Goal: Information Seeking & Learning: Learn about a topic

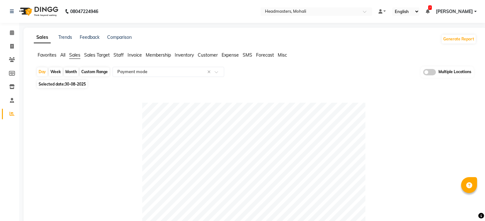
select select "full_report"
select select "csv"
click at [356, 11] on input "text" at bounding box center [309, 12] width 92 height 6
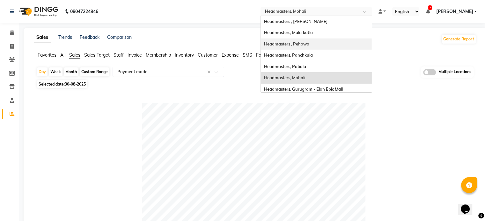
click at [310, 40] on div "Headmasters , Pehowa" at bounding box center [316, 44] width 111 height 11
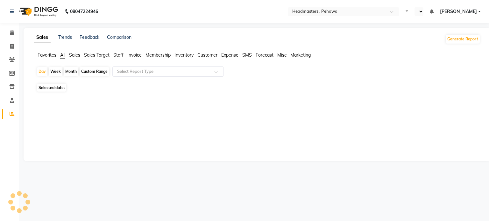
select select "en"
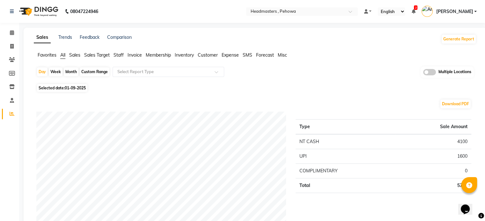
click at [71, 86] on span "01-09-2025" at bounding box center [75, 88] width 21 height 5
select select "9"
select select "2025"
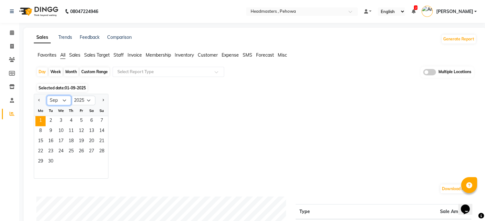
click at [63, 99] on select "Jan Feb Mar Apr May Jun [DATE] Aug Sep Oct Nov Dec" at bounding box center [59, 101] width 24 height 10
click at [37, 100] on button "Previous month" at bounding box center [39, 101] width 5 height 10
select select "8"
click at [90, 159] on span "30" at bounding box center [91, 162] width 10 height 10
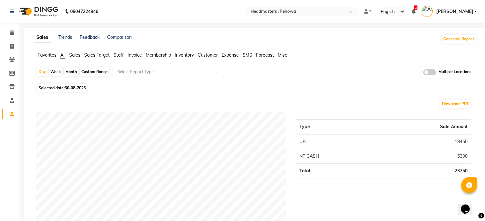
click at [188, 78] on div "Day Week Month Custom Range Select Report Type Multiple Locations" at bounding box center [254, 75] width 437 height 16
click at [74, 54] on span "Sales" at bounding box center [74, 55] width 11 height 6
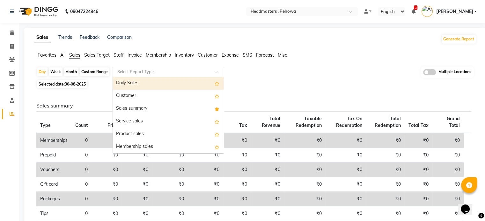
click at [169, 70] on input "text" at bounding box center [162, 72] width 92 height 6
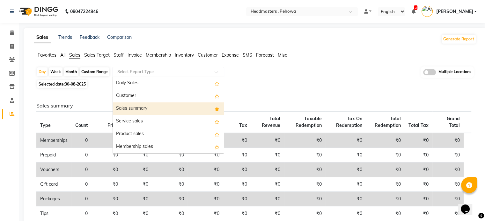
click at [147, 111] on div "Sales summary" at bounding box center [168, 109] width 111 height 13
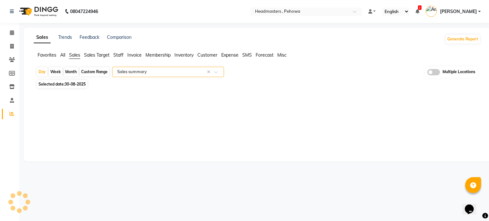
select select "full_report"
select select "csv"
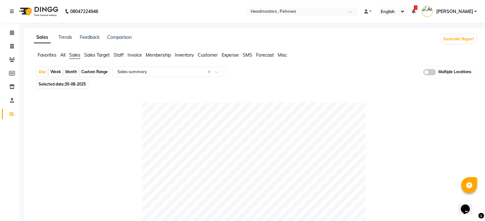
click at [67, 85] on span "30-08-2025" at bounding box center [75, 84] width 21 height 5
select select "8"
select select "2025"
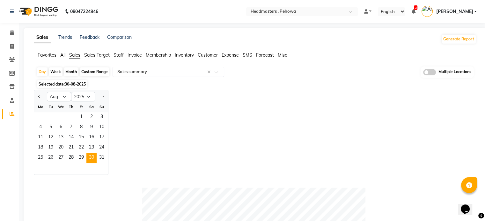
click at [66, 85] on span "30-08-2025" at bounding box center [75, 84] width 21 height 5
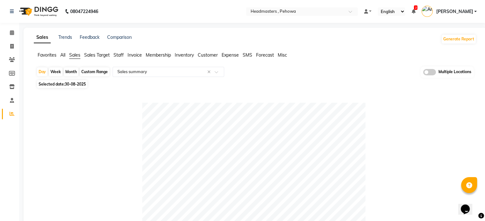
click at [148, 72] on input "text" at bounding box center [162, 72] width 92 height 6
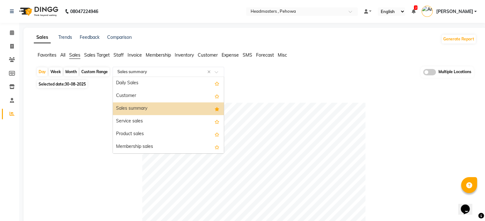
click at [148, 72] on input "text" at bounding box center [162, 72] width 92 height 6
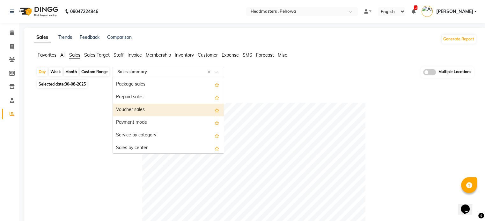
scroll to position [85, 0]
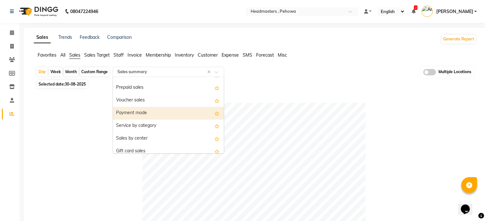
click at [147, 112] on div "Payment mode" at bounding box center [168, 113] width 111 height 13
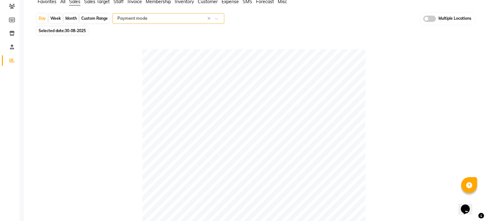
scroll to position [0, 0]
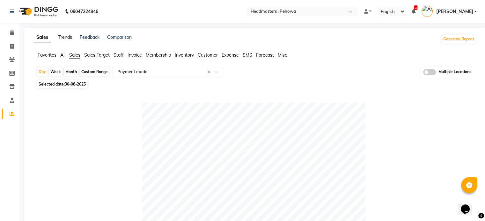
click at [66, 40] on link "Trends" at bounding box center [65, 37] width 14 height 6
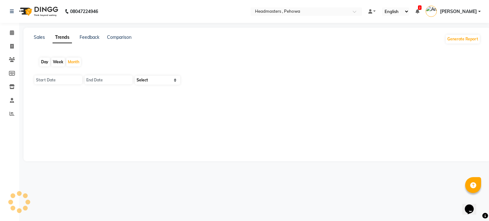
type input "01-09-2025"
type input "30-09-2025"
select select "by_client"
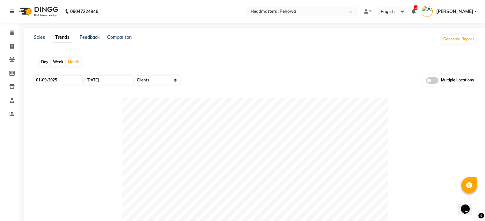
click at [45, 61] on div "Day" at bounding box center [45, 62] width 11 height 9
type input "01-09-2025"
click at [61, 78] on input "01-09-2025" at bounding box center [58, 80] width 48 height 9
select select "9"
select select "2025"
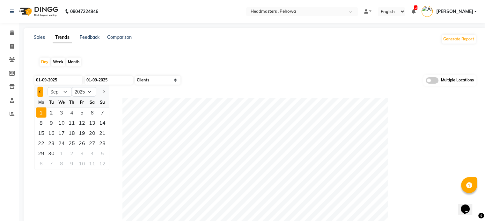
click at [41, 93] on button "Previous month" at bounding box center [39, 92] width 5 height 10
select select "8"
click at [93, 154] on div "30" at bounding box center [92, 153] width 10 height 10
type input "30-08-2025"
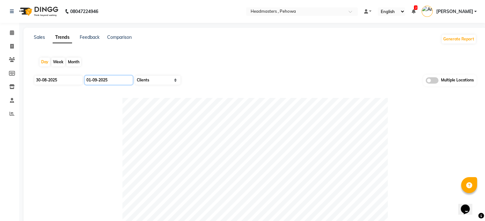
click at [113, 79] on input "01-09-2025" at bounding box center [109, 80] width 48 height 9
select select "9"
select select "2025"
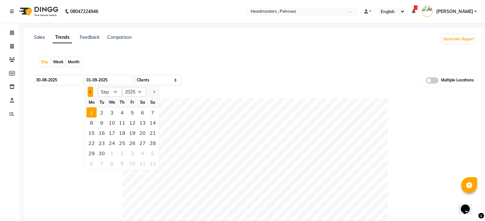
click at [90, 91] on span "Previous month" at bounding box center [90, 92] width 3 height 3
select select "8"
click at [139, 152] on div "30" at bounding box center [142, 153] width 10 height 10
type input "30-08-2025"
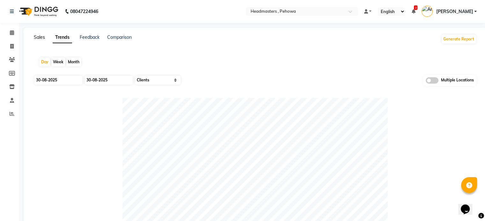
click at [35, 36] on link "Sales" at bounding box center [39, 37] width 11 height 6
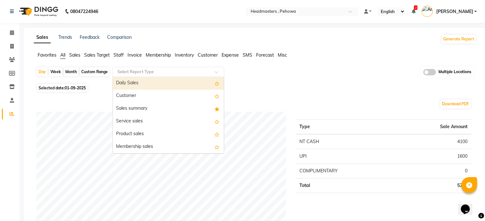
click at [149, 68] on div "Select Report Type" at bounding box center [167, 72] width 111 height 10
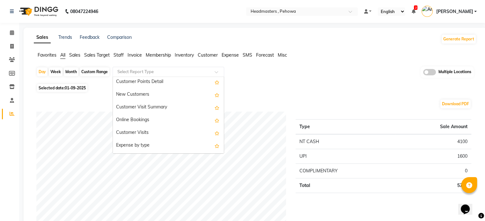
scroll to position [1177, 0]
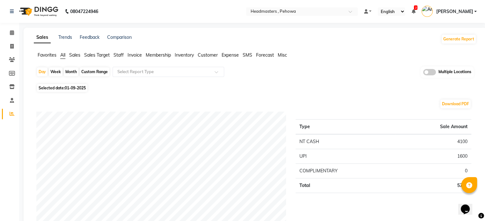
click at [78, 53] on span "Sales" at bounding box center [74, 55] width 11 height 6
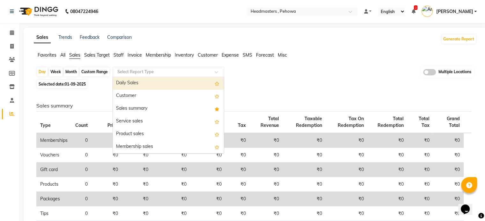
click at [153, 71] on input "text" at bounding box center [162, 72] width 92 height 6
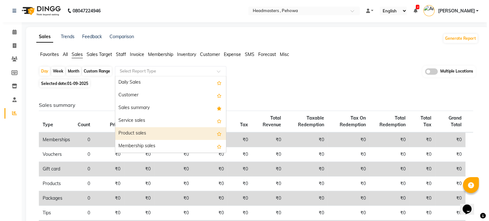
scroll to position [0, 0]
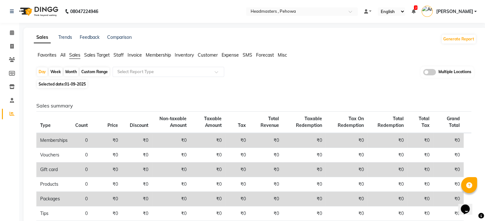
click at [47, 53] on span "Favorites" at bounding box center [47, 55] width 19 height 6
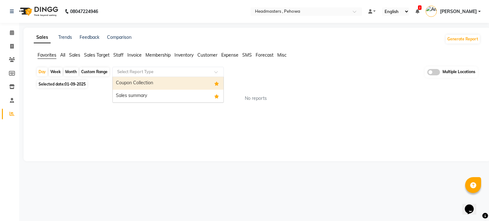
click at [122, 70] on input "text" at bounding box center [162, 72] width 92 height 6
click at [136, 80] on div "Coupon Collection" at bounding box center [168, 83] width 111 height 13
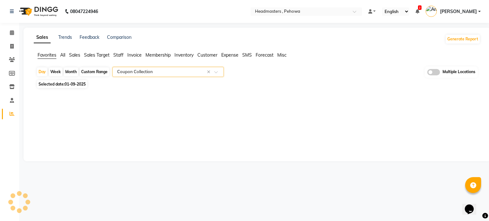
select select "full_report"
select select "csv"
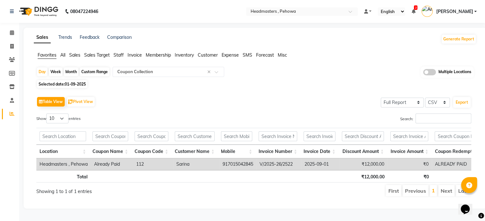
click at [67, 85] on span "01-09-2025" at bounding box center [75, 84] width 21 height 5
select select "9"
select select "2025"
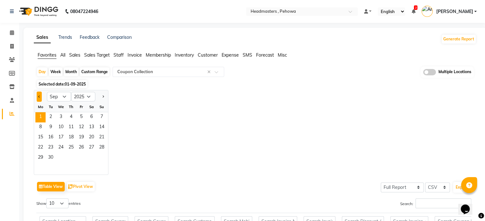
click at [40, 98] on button "Previous month" at bounding box center [39, 97] width 5 height 10
select select "8"
click at [93, 155] on span "30" at bounding box center [91, 158] width 10 height 10
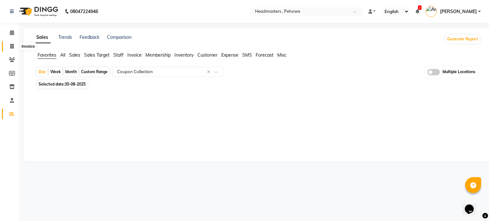
click at [11, 44] on icon at bounding box center [12, 46] width 4 height 5
select select "service"
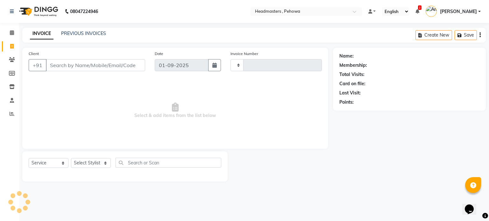
type input "2523"
select select "7727"
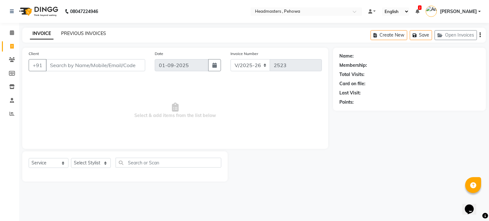
click at [82, 33] on link "PREVIOUS INVOICES" at bounding box center [83, 34] width 45 height 6
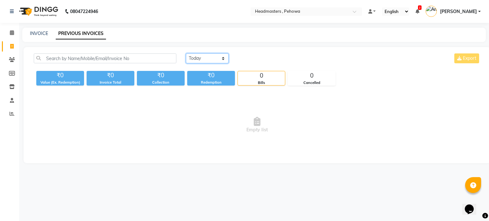
click at [210, 57] on select "Today Yesterday Custom Range" at bounding box center [207, 59] width 43 height 10
select select "range"
click at [186, 54] on select "Today Yesterday Custom Range" at bounding box center [207, 59] width 43 height 10
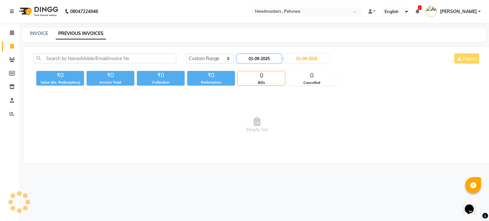
click at [266, 58] on input "01-09-2025" at bounding box center [259, 58] width 45 height 9
select select "9"
select select "2025"
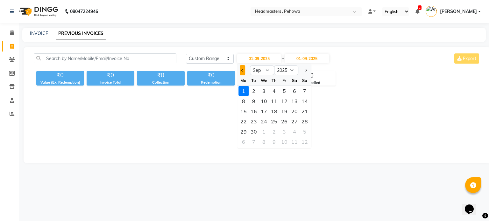
click at [243, 72] on button "Previous month" at bounding box center [242, 70] width 5 height 10
select select "8"
click at [293, 130] on div "30" at bounding box center [295, 132] width 10 height 10
type input "30-08-2025"
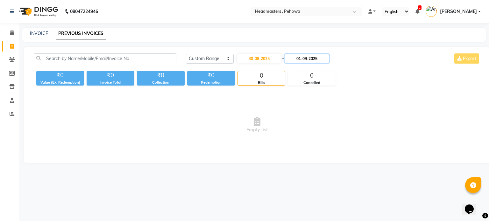
click at [312, 58] on input "01-09-2025" at bounding box center [307, 58] width 45 height 9
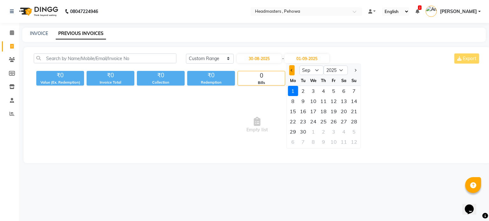
click at [292, 70] on span "Previous month" at bounding box center [292, 70] width 3 height 3
select select "8"
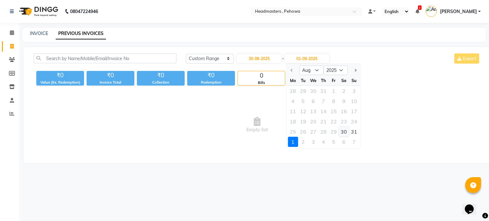
click at [341, 133] on div "30" at bounding box center [344, 132] width 10 height 10
type input "30-08-2025"
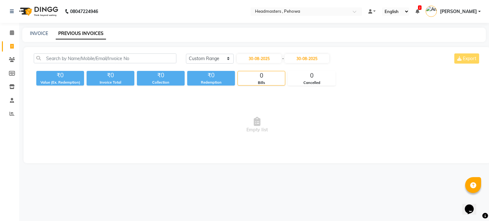
click at [182, 113] on span "Empty list" at bounding box center [257, 125] width 447 height 64
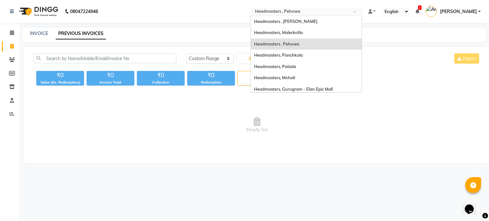
click at [318, 14] on input "text" at bounding box center [300, 12] width 92 height 6
click at [218, 118] on span "Empty list" at bounding box center [257, 125] width 447 height 64
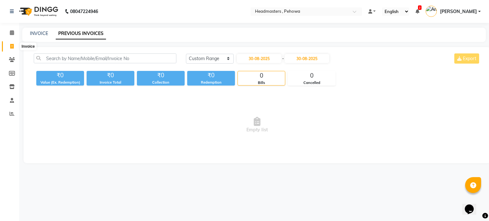
click at [13, 47] on icon at bounding box center [12, 46] width 4 height 5
select select "service"
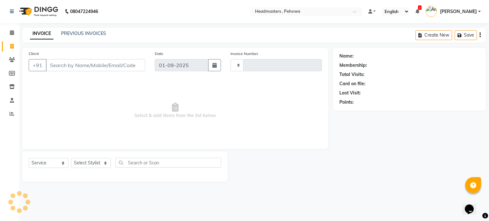
type input "2523"
select select "7727"
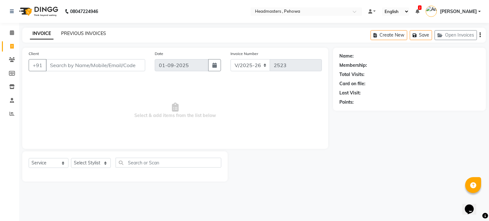
click at [87, 36] on link "PREVIOUS INVOICES" at bounding box center [83, 34] width 45 height 6
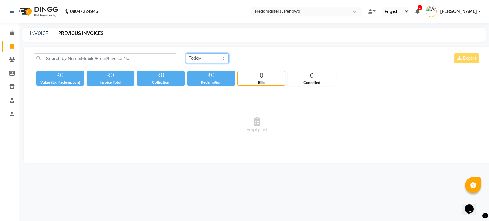
drag, startPoint x: 197, startPoint y: 59, endPoint x: 203, endPoint y: 62, distance: 6.4
click at [197, 59] on select "Today Yesterday Custom Range" at bounding box center [207, 59] width 43 height 10
select select "range"
click at [186, 54] on select "Today Yesterday Custom Range" at bounding box center [207, 59] width 43 height 10
click at [262, 63] on input "01-09-2025" at bounding box center [259, 58] width 45 height 9
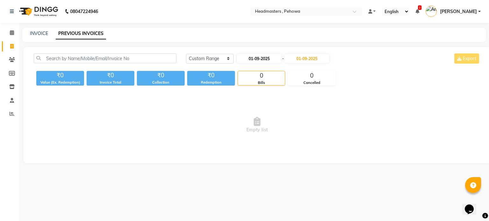
select select "9"
select select "2025"
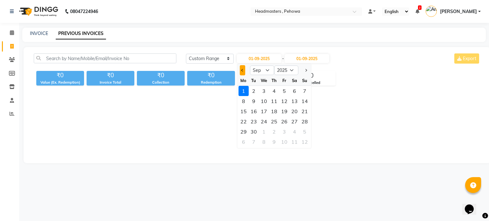
click at [241, 66] on button "Previous month" at bounding box center [242, 70] width 5 height 10
select select "8"
click at [292, 132] on div "30" at bounding box center [295, 132] width 10 height 10
type input "30-08-2025"
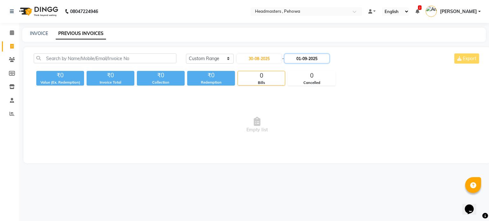
click at [319, 60] on input "01-09-2025" at bounding box center [307, 58] width 45 height 9
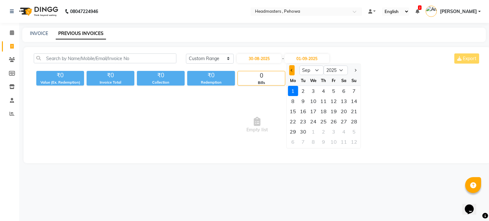
click at [290, 69] on button "Previous month" at bounding box center [291, 70] width 5 height 10
select select "8"
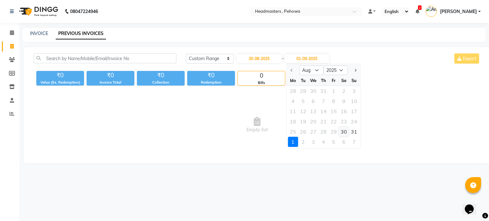
click at [342, 131] on div "30" at bounding box center [344, 132] width 10 height 10
type input "30-08-2025"
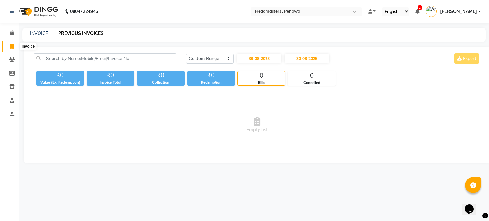
click at [15, 45] on span at bounding box center [11, 46] width 11 height 7
select select "service"
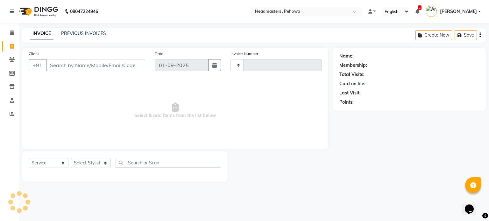
type input "2523"
select select "7727"
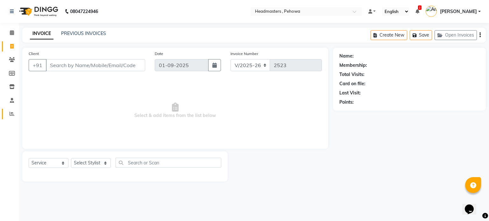
click at [13, 110] on link "Reports" at bounding box center [9, 114] width 15 height 11
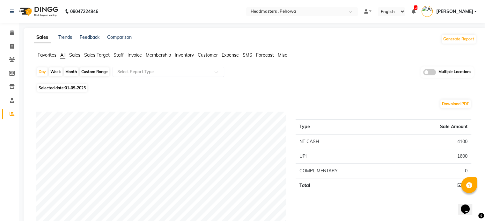
click at [75, 54] on span "Sales" at bounding box center [74, 55] width 11 height 6
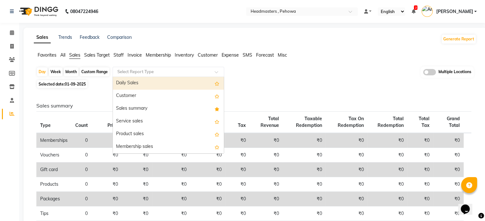
click at [146, 69] on input "text" at bounding box center [162, 72] width 92 height 6
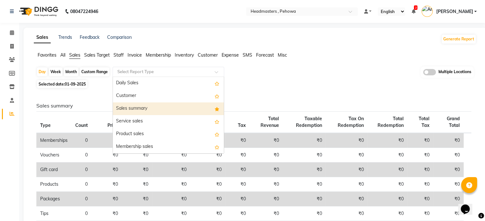
click at [149, 106] on div "Sales summary" at bounding box center [168, 109] width 111 height 13
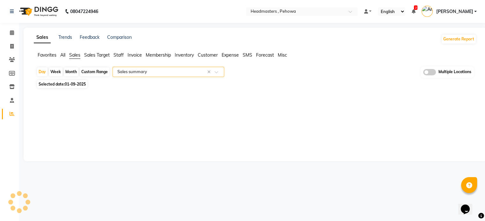
select select "full_report"
select select "csv"
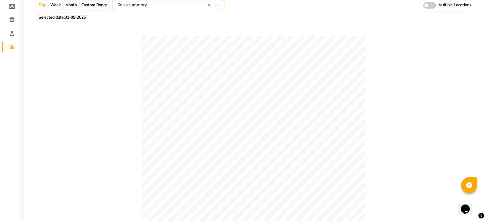
scroll to position [68, 0]
click at [66, 17] on span "01-09-2025" at bounding box center [75, 16] width 21 height 5
select select "9"
select select "2025"
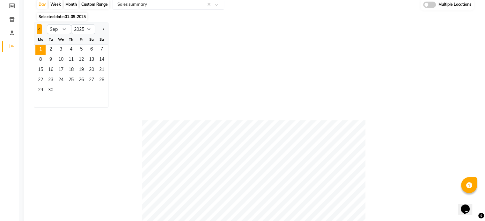
click at [39, 26] on button "Previous month" at bounding box center [39, 29] width 5 height 10
select select "8"
click at [91, 87] on span "30" at bounding box center [91, 91] width 10 height 10
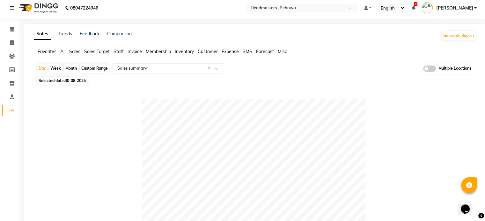
scroll to position [1, 0]
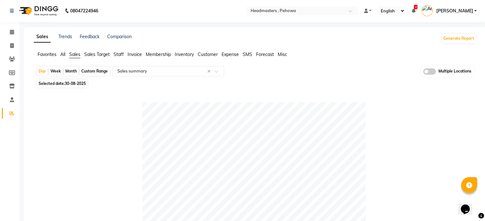
click at [79, 84] on span "30-08-2025" at bounding box center [75, 83] width 21 height 5
select select "8"
select select "2025"
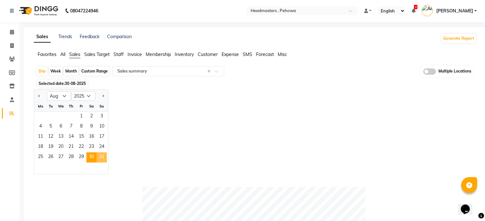
click at [101, 156] on span "31" at bounding box center [102, 158] width 10 height 10
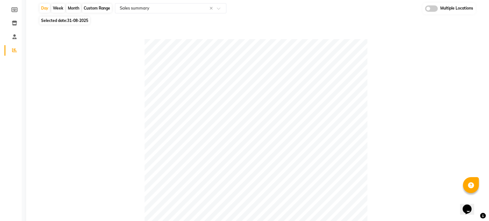
scroll to position [0, 0]
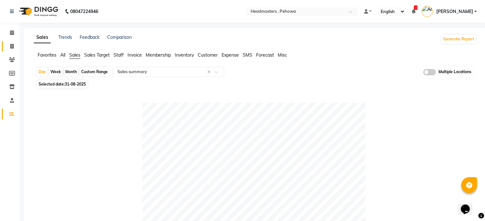
click at [13, 51] on link "Invoice" at bounding box center [9, 46] width 15 height 11
select select "service"
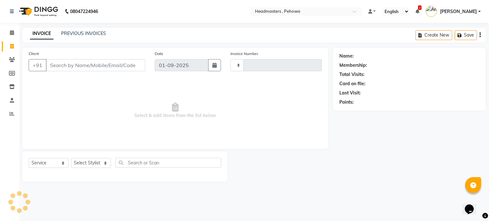
type input "2523"
select select "7727"
click at [78, 37] on div "PREVIOUS INVOICES" at bounding box center [83, 33] width 45 height 7
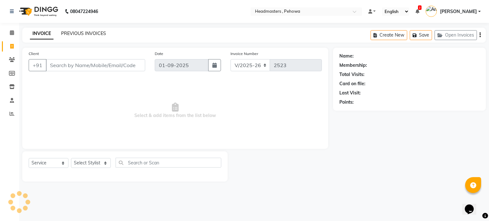
click at [84, 34] on link "PREVIOUS INVOICES" at bounding box center [83, 34] width 45 height 6
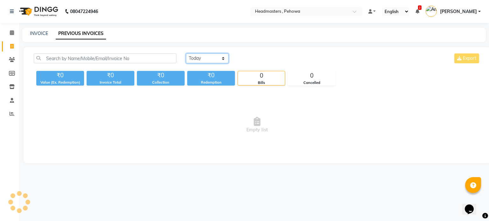
click at [200, 62] on select "Today Yesterday Custom Range" at bounding box center [207, 59] width 43 height 10
select select "range"
click at [186, 54] on select "Today Yesterday Custom Range" at bounding box center [207, 59] width 43 height 10
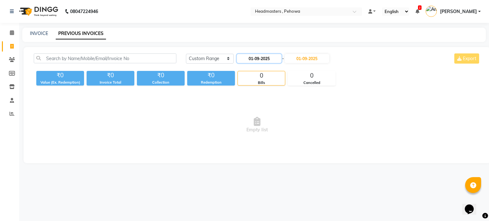
click at [262, 59] on input "01-09-2025" at bounding box center [259, 58] width 45 height 9
select select "9"
select select "2025"
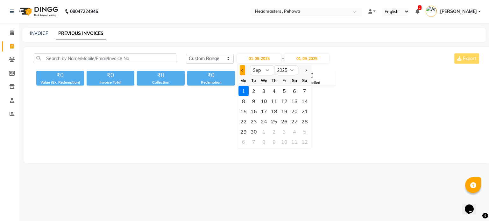
click at [244, 73] on button "Previous month" at bounding box center [242, 70] width 5 height 10
select select "8"
click at [293, 133] on div "30" at bounding box center [295, 132] width 10 height 10
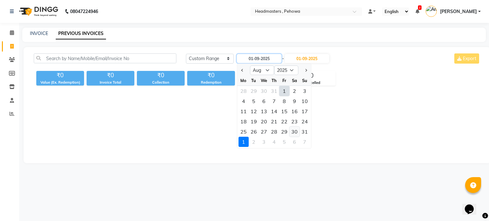
type input "30-08-2025"
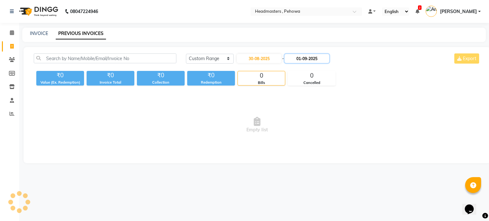
click at [321, 56] on input "01-09-2025" at bounding box center [307, 58] width 45 height 9
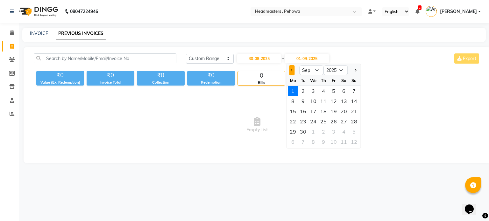
click at [292, 70] on span "Previous month" at bounding box center [292, 70] width 3 height 3
select select "8"
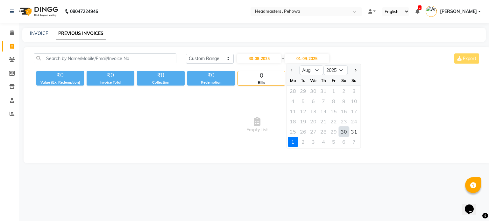
click at [347, 129] on div "30" at bounding box center [344, 132] width 10 height 10
type input "30-08-2025"
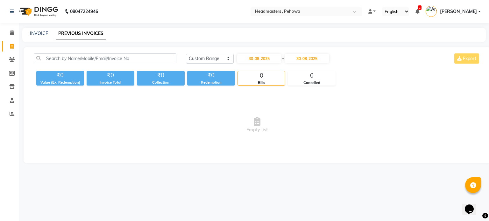
click at [307, 112] on span "Empty list" at bounding box center [257, 125] width 447 height 64
click at [257, 103] on span "Empty list" at bounding box center [257, 125] width 447 height 64
click at [11, 114] on icon at bounding box center [12, 113] width 5 height 5
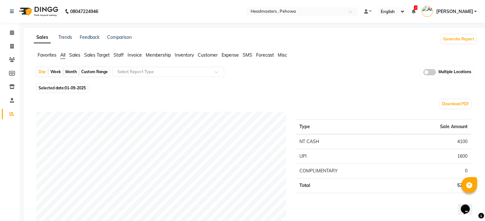
click at [72, 88] on span "01-09-2025" at bounding box center [75, 88] width 21 height 5
select select "9"
select select "2025"
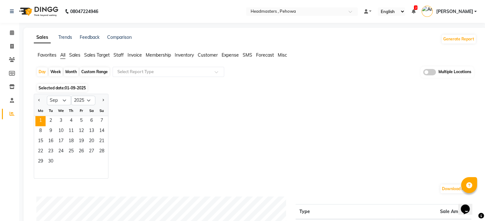
click at [36, 100] on div at bounding box center [40, 101] width 13 height 10
click at [38, 100] on span "Previous month" at bounding box center [39, 100] width 2 height 2
select select "8"
click at [97, 162] on span "31" at bounding box center [102, 162] width 10 height 10
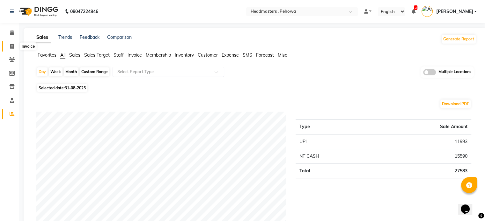
click at [10, 46] on icon at bounding box center [12, 46] width 4 height 5
select select "service"
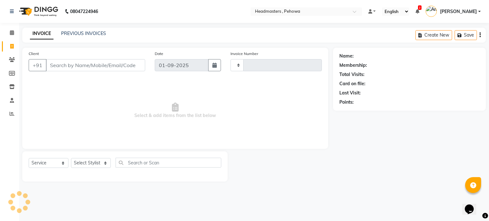
type input "3940"
select select "7368"
click at [93, 33] on link "PREVIOUS INVOICES" at bounding box center [83, 34] width 45 height 6
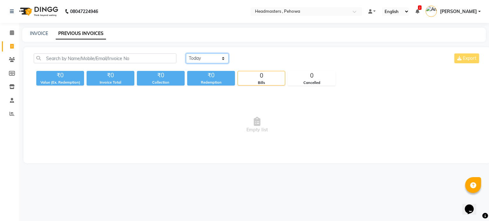
click at [208, 60] on select "Today Yesterday Custom Range" at bounding box center [207, 59] width 43 height 10
select select "range"
click at [186, 54] on select "Today Yesterday Custom Range" at bounding box center [207, 59] width 43 height 10
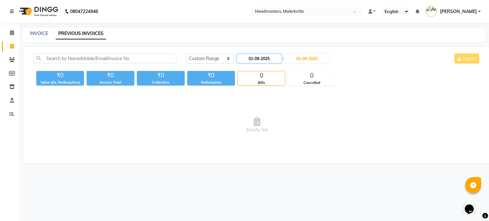
click at [261, 58] on input "01-09-2025" at bounding box center [259, 58] width 45 height 9
select select "9"
select select "2025"
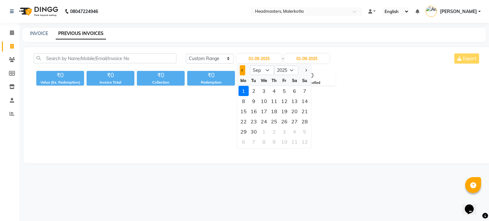
click at [244, 73] on button "Previous month" at bounding box center [242, 70] width 5 height 10
select select "8"
click at [298, 129] on div "30" at bounding box center [295, 132] width 10 height 10
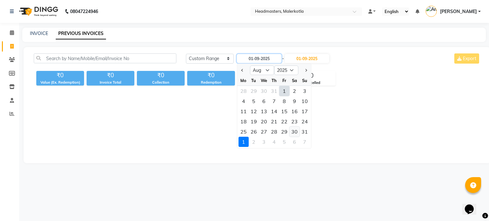
type input "30-08-2025"
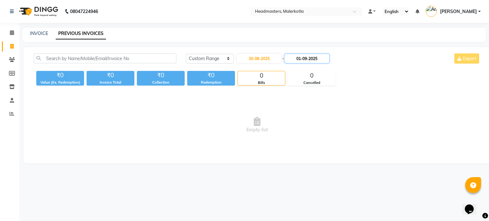
click at [315, 59] on input "01-09-2025" at bounding box center [307, 58] width 45 height 9
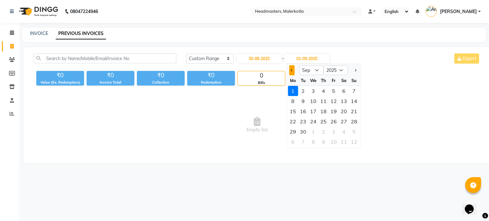
click at [291, 69] on span "Previous month" at bounding box center [292, 70] width 3 height 3
select select "8"
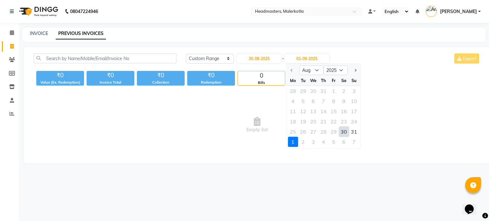
click at [345, 133] on div "30" at bounding box center [344, 132] width 10 height 10
type input "30-08-2025"
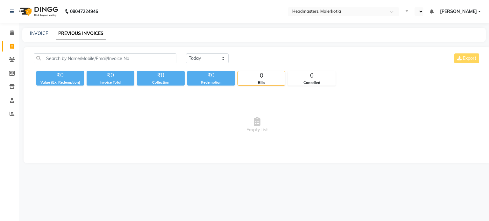
select select "en"
click at [300, 11] on input "text" at bounding box center [314, 12] width 92 height 6
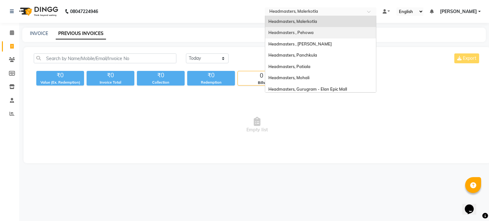
click at [305, 34] on span "Headmasters , Pehowa" at bounding box center [291, 32] width 45 height 5
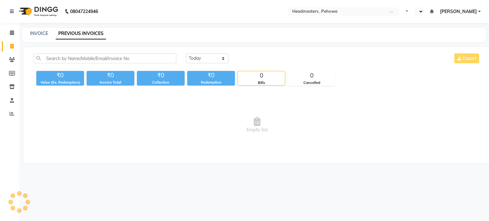
select select "en"
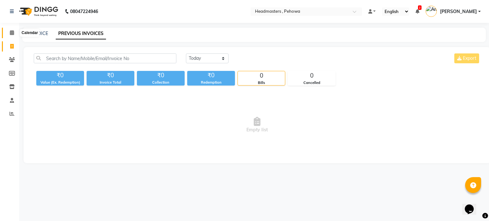
click at [10, 32] on icon at bounding box center [12, 32] width 4 height 5
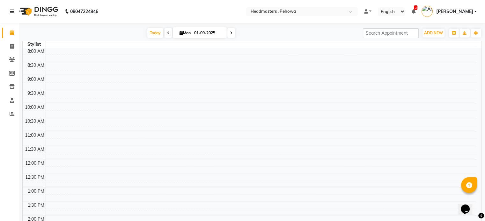
click at [12, 11] on icon at bounding box center [12, 11] width 4 height 4
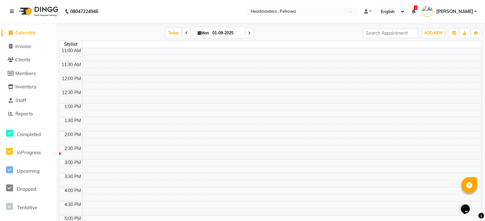
click at [14, 15] on link at bounding box center [13, 12] width 6 height 18
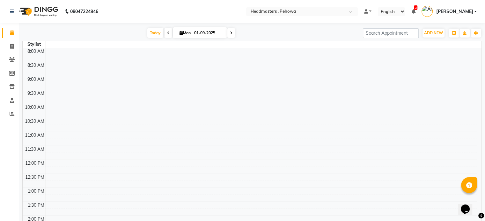
click at [255, 33] on div "Today Mon 01-09-2025" at bounding box center [190, 33] width 337 height 10
click at [302, 26] on div "Today Mon 01-09-2025 Toggle Dropdown Add Invoice Add Expense Add Client Toggle …" at bounding box center [251, 128] width 459 height 207
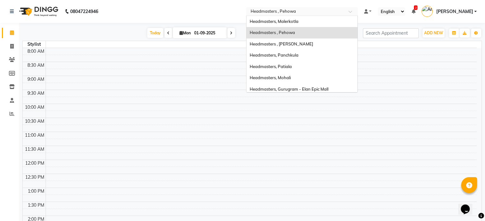
click at [312, 9] on input "text" at bounding box center [295, 12] width 92 height 6
click at [305, 43] on span "Headmasters , [PERSON_NAME]" at bounding box center [280, 43] width 63 height 5
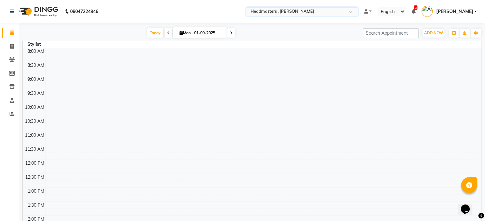
click at [473, 11] on link "[PERSON_NAME]" at bounding box center [448, 11] width 55 height 11
click at [371, 9] on link at bounding box center [368, 11] width 8 height 7
click at [398, 22] on span "Default Panel" at bounding box center [392, 22] width 26 height 5
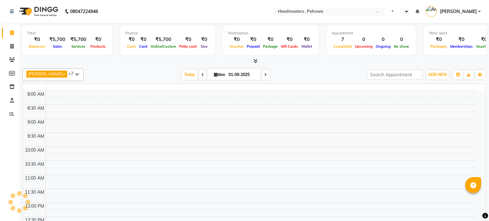
select select "en"
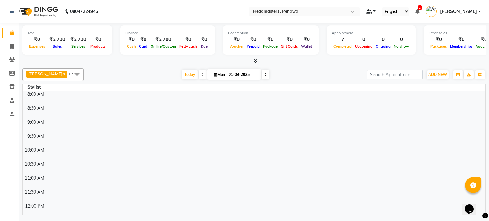
click at [376, 11] on link at bounding box center [372, 11] width 10 height 7
click at [398, 23] on span "Default Panel" at bounding box center [395, 22] width 26 height 5
click at [11, 47] on icon at bounding box center [12, 46] width 4 height 5
select select "service"
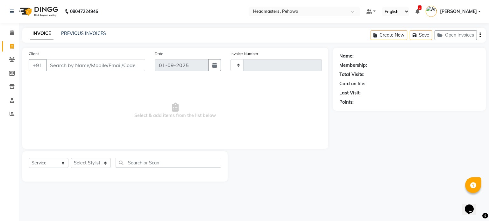
type input "2523"
select select "7727"
click at [98, 33] on link "PREVIOUS INVOICES" at bounding box center [83, 34] width 45 height 6
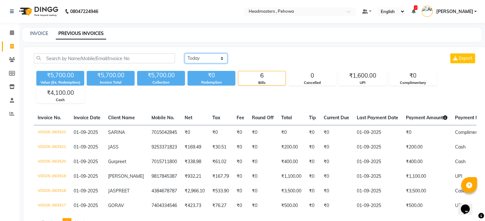
click at [210, 60] on select "Today Yesterday Custom Range" at bounding box center [205, 59] width 43 height 10
click at [184, 54] on select "Today Yesterday Custom Range" at bounding box center [205, 59] width 43 height 10
click at [203, 54] on select "Today Yesterday Custom Range" at bounding box center [205, 59] width 43 height 10
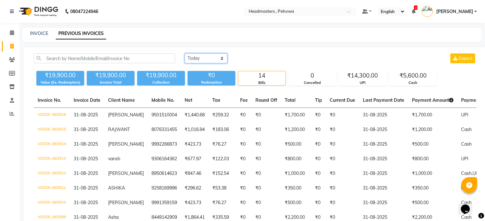
select select "range"
click at [184, 54] on select "Today Yesterday Custom Range" at bounding box center [205, 59] width 43 height 10
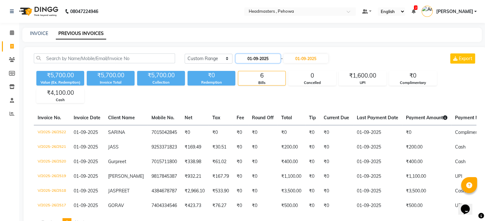
click at [273, 61] on input "01-09-2025" at bounding box center [257, 58] width 45 height 9
select select "9"
select select "2025"
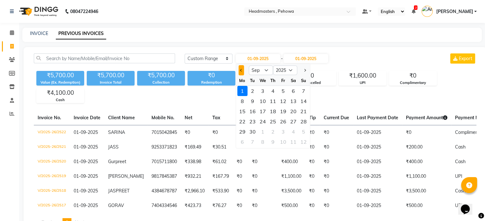
click at [240, 70] on span "Previous month" at bounding box center [241, 70] width 3 height 3
select select "8"
click at [292, 129] on div "30" at bounding box center [293, 132] width 10 height 10
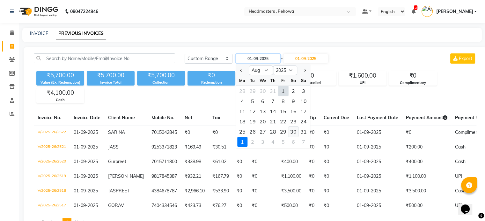
type input "30-08-2025"
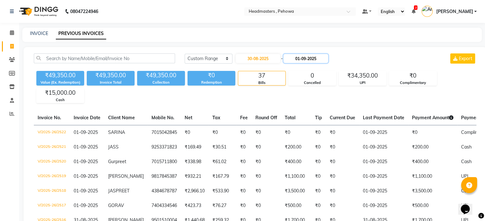
click at [324, 57] on input "01-09-2025" at bounding box center [305, 58] width 45 height 9
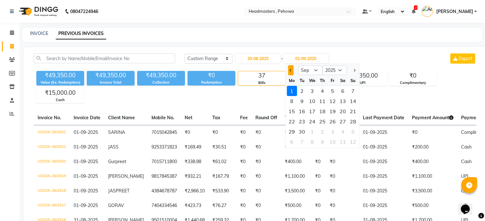
click at [290, 68] on button "Previous month" at bounding box center [290, 70] width 5 height 10
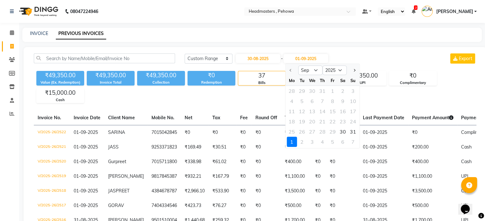
select select "8"
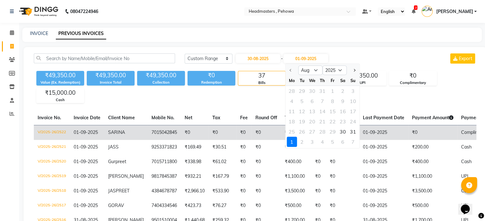
click at [345, 131] on div "30" at bounding box center [342, 132] width 10 height 10
type input "30-08-2025"
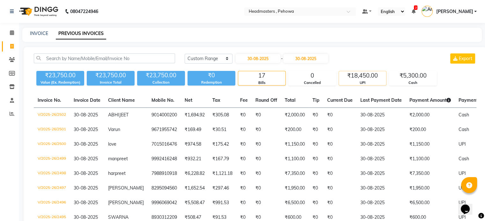
click at [367, 83] on div "UPI" at bounding box center [362, 82] width 47 height 5
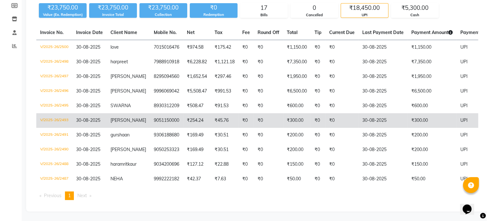
scroll to position [65, 0]
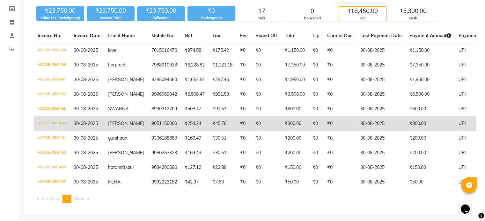
click at [268, 130] on td "₹0" at bounding box center [265, 124] width 29 height 15
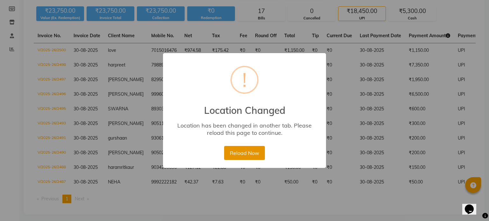
click at [237, 152] on button "Reload Now" at bounding box center [244, 153] width 40 height 14
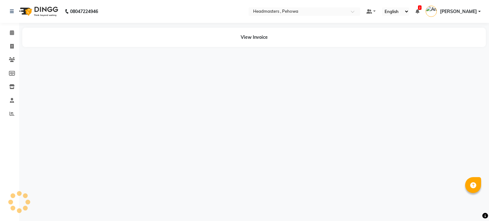
select select "en"
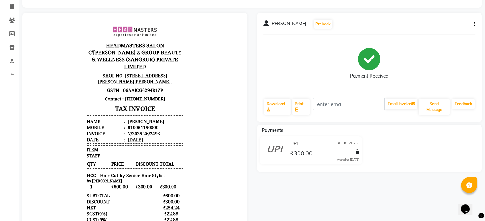
scroll to position [109, 0]
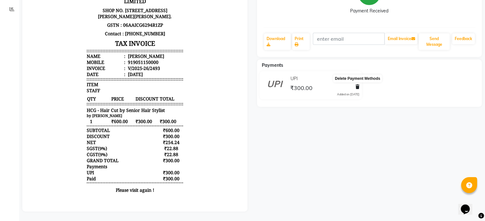
click at [357, 85] on icon at bounding box center [357, 87] width 4 height 4
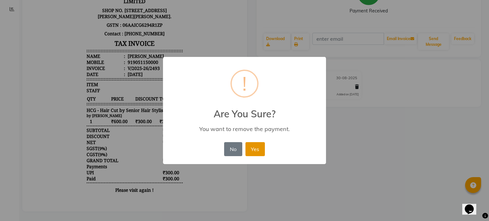
click at [250, 153] on button "Yes" at bounding box center [255, 149] width 19 height 14
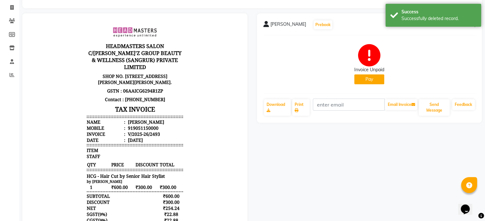
scroll to position [18, 0]
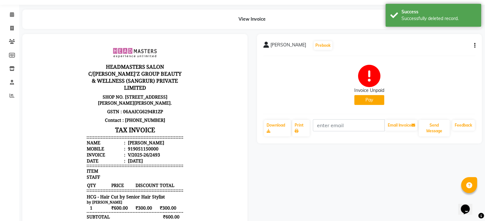
click at [370, 101] on button "Pay" at bounding box center [369, 100] width 30 height 10
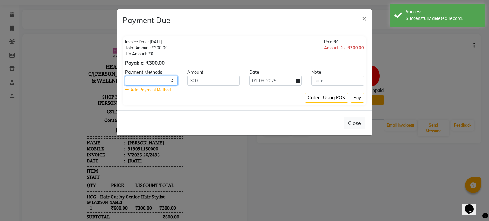
click at [171, 79] on select "UPI CARD Complimentary Cash" at bounding box center [151, 81] width 53 height 10
select select "116"
click at [125, 76] on select "UPI CARD Complimentary Cash" at bounding box center [151, 81] width 53 height 10
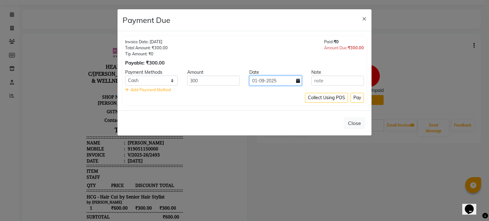
click at [281, 80] on input "01-09-2025" at bounding box center [275, 81] width 53 height 10
select select "9"
select select "2025"
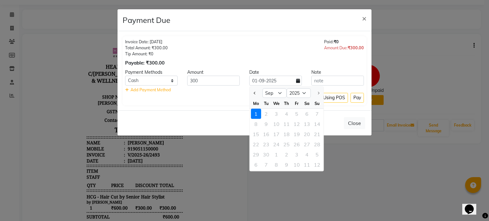
click at [255, 87] on div "Jan Feb Mar Apr May Jun [DATE] Aug [DATE] 2016 2017 2018 2019 2020 2021 2022 20…" at bounding box center [287, 92] width 74 height 11
click at [255, 90] on button "Previous month" at bounding box center [254, 93] width 5 height 10
select select "8"
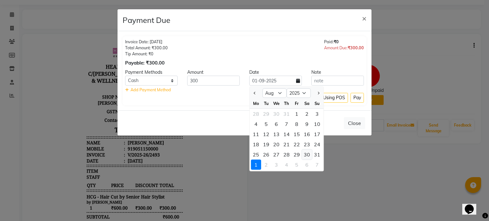
click at [306, 150] on div "30" at bounding box center [307, 155] width 10 height 10
type input "30-08-2025"
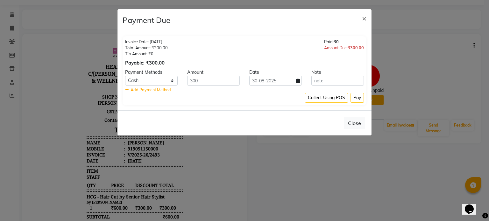
click at [269, 103] on div "Invoice Date: [DATE] Total Amount: ₹300.00 Tip Amount: ₹0 Payable: ₹300.00 Paid…" at bounding box center [245, 70] width 244 height 69
click at [354, 97] on button "Pay" at bounding box center [357, 98] width 13 height 10
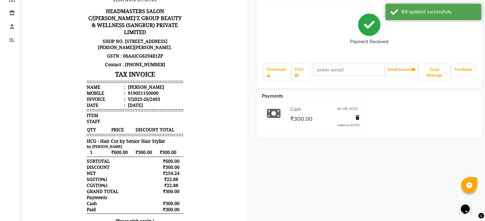
scroll to position [0, 0]
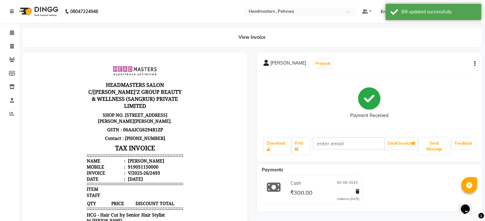
click at [12, 11] on icon at bounding box center [12, 11] width 4 height 4
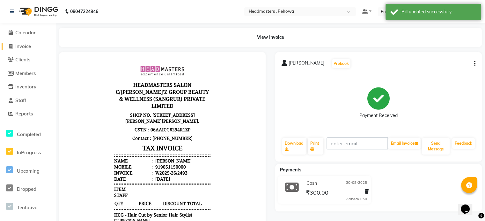
click at [26, 49] on span "Invoice" at bounding box center [23, 46] width 16 height 6
select select "service"
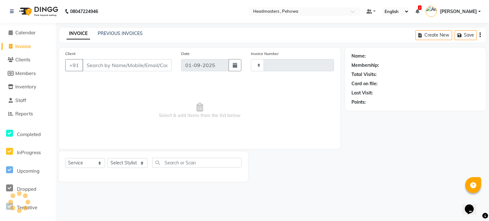
type input "2523"
select select "7727"
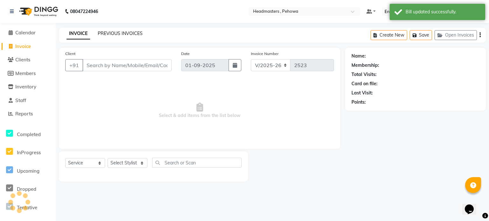
click at [123, 33] on link "PREVIOUS INVOICES" at bounding box center [120, 34] width 45 height 6
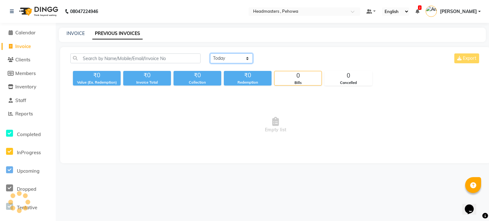
drag, startPoint x: 236, startPoint y: 58, endPoint x: 238, endPoint y: 63, distance: 5.3
click at [236, 58] on select "[DATE] [DATE] Custom Range" at bounding box center [231, 59] width 43 height 10
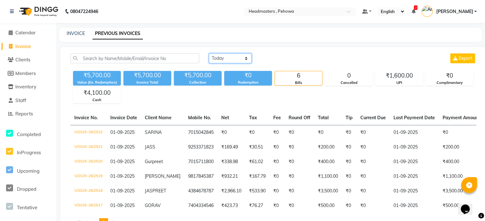
select select "range"
click at [209, 54] on select "[DATE] [DATE] Custom Range" at bounding box center [230, 59] width 43 height 10
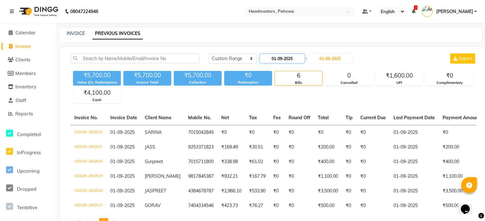
click at [291, 58] on input "01-09-2025" at bounding box center [282, 58] width 45 height 9
select select "9"
select select "2025"
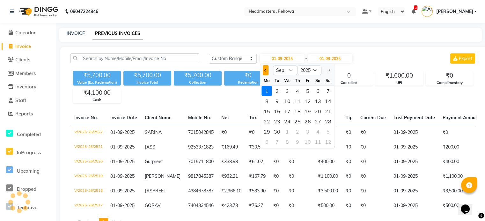
click at [264, 69] on button "Previous month" at bounding box center [265, 70] width 5 height 10
select select "8"
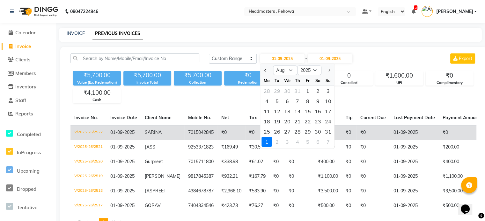
drag, startPoint x: 317, startPoint y: 132, endPoint x: 317, endPoint y: 127, distance: 4.8
click at [317, 132] on div "30" at bounding box center [318, 132] width 10 height 10
type input "30-08-2025"
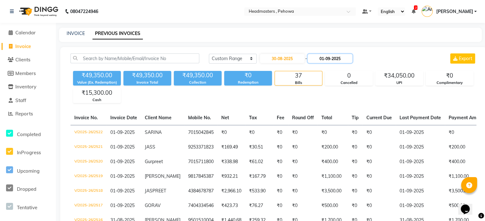
click at [317, 58] on input "01-09-2025" at bounding box center [329, 58] width 45 height 9
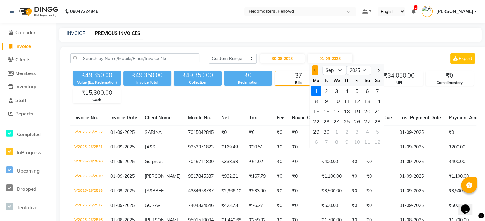
click at [313, 69] on button "Previous month" at bounding box center [314, 70] width 5 height 10
select select "8"
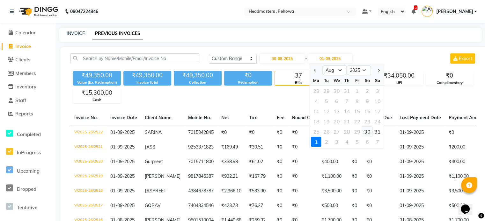
click at [367, 129] on div "30" at bounding box center [367, 132] width 10 height 10
type input "30-08-2025"
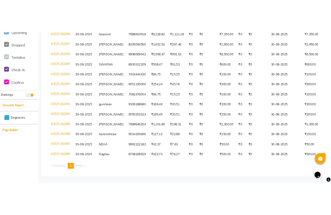
scroll to position [208, 0]
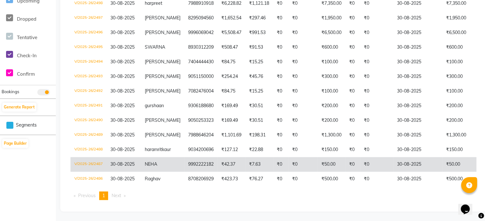
click at [301, 159] on td "₹0" at bounding box center [302, 164] width 29 height 15
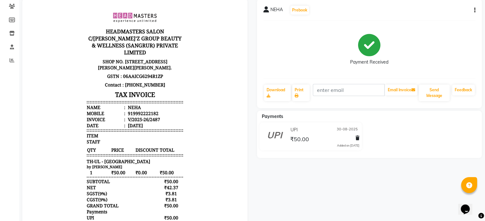
scroll to position [64, 0]
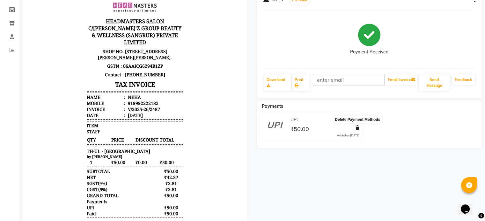
click at [357, 127] on icon at bounding box center [357, 128] width 4 height 4
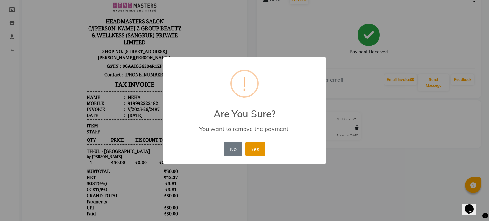
click at [254, 150] on button "Yes" at bounding box center [255, 149] width 19 height 14
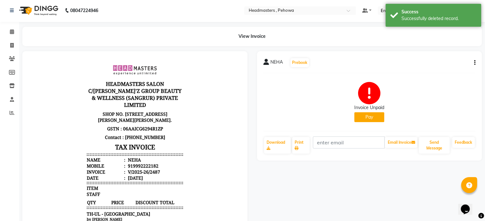
scroll to position [0, 0]
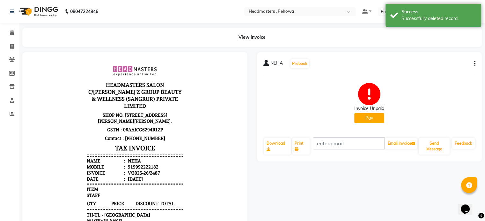
click at [370, 119] on button "Pay" at bounding box center [369, 118] width 30 height 10
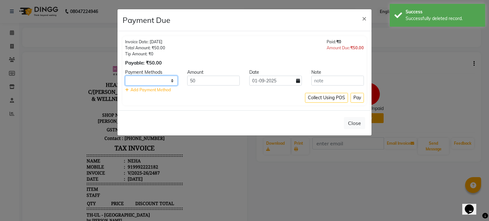
drag, startPoint x: 168, startPoint y: 80, endPoint x: 163, endPoint y: 85, distance: 7.0
click at [168, 80] on select "UPI CARD Complimentary Cash" at bounding box center [151, 81] width 53 height 10
select select "116"
click at [125, 76] on select "UPI CARD Complimentary Cash" at bounding box center [151, 81] width 53 height 10
click at [287, 80] on input "01-09-2025" at bounding box center [275, 81] width 53 height 10
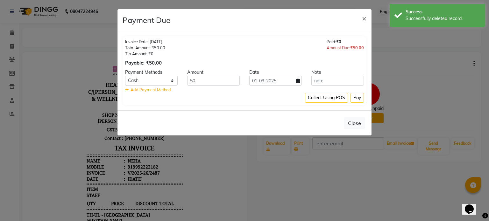
select select "9"
select select "2025"
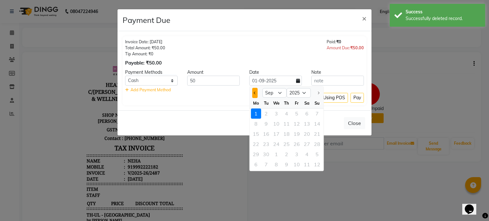
click at [253, 92] on button "Previous month" at bounding box center [254, 93] width 5 height 10
select select "8"
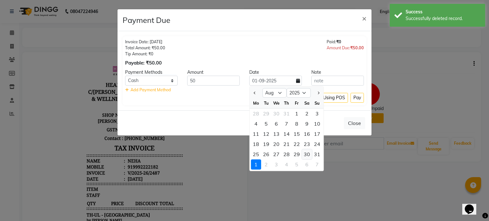
click at [306, 153] on div "30" at bounding box center [307, 154] width 10 height 10
type input "30-08-2025"
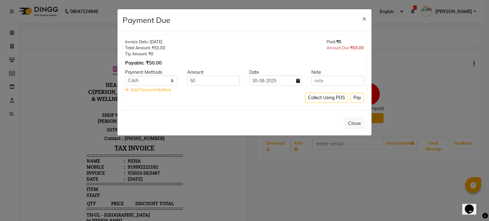
click at [296, 41] on div "Invoice Date: [DATE] Total Amount: ₹50.00 Tip Amount: ₹0 Payable: ₹50.00 Paid: …" at bounding box center [244, 53] width 239 height 28
click at [359, 99] on button "Pay" at bounding box center [357, 98] width 13 height 10
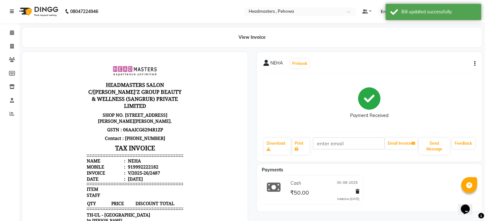
click at [12, 6] on link at bounding box center [13, 12] width 6 height 18
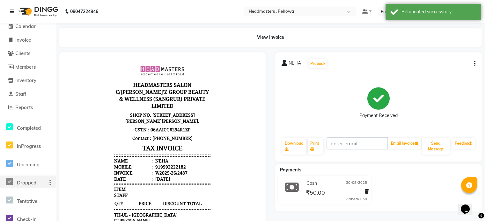
scroll to position [10, 0]
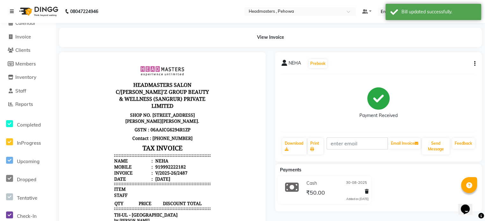
click at [10, 8] on link at bounding box center [13, 12] width 6 height 18
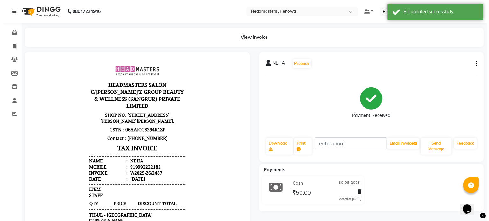
scroll to position [0, 0]
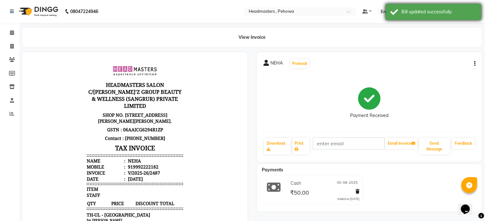
click at [435, 15] on div "Bill updated successfully." at bounding box center [438, 12] width 75 height 7
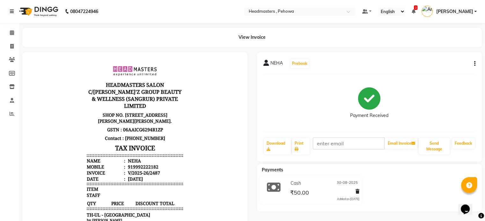
click at [12, 12] on icon at bounding box center [12, 11] width 4 height 4
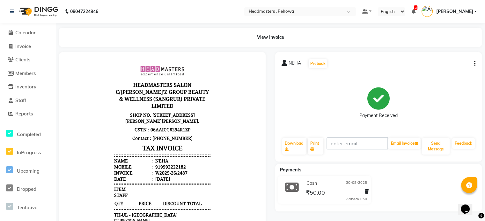
click at [49, 8] on img at bounding box center [38, 12] width 44 height 18
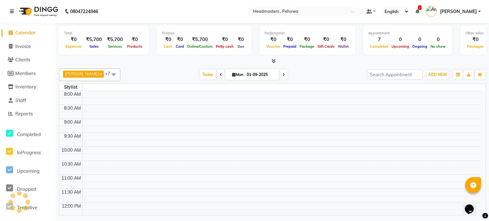
click at [10, 11] on icon at bounding box center [12, 11] width 4 height 4
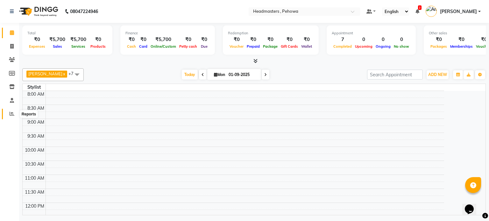
click at [13, 115] on icon at bounding box center [12, 113] width 5 height 5
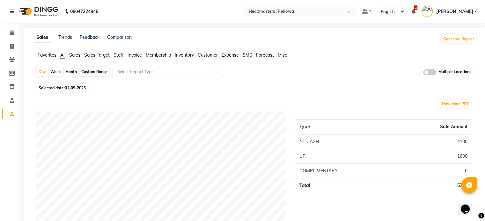
click at [78, 55] on span "Sales" at bounding box center [74, 55] width 11 height 6
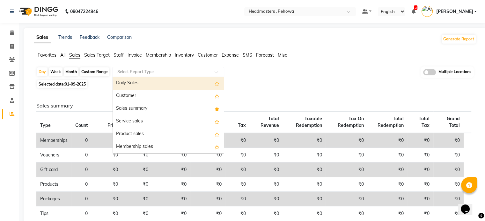
click at [148, 69] on input "text" at bounding box center [162, 72] width 92 height 6
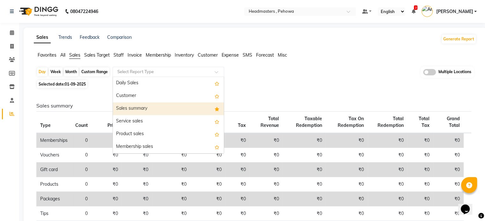
click at [144, 112] on div "Sales summary" at bounding box center [168, 109] width 111 height 13
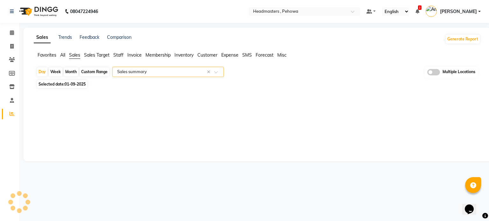
select select "full_report"
select select "csv"
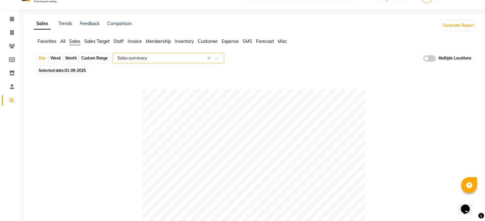
scroll to position [21, 0]
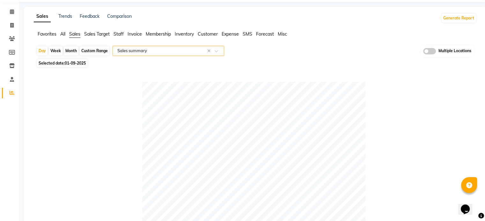
click at [74, 61] on span "01-09-2025" at bounding box center [75, 63] width 21 height 5
select select "9"
select select "2025"
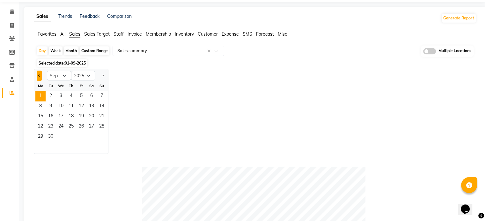
click at [38, 76] on button "Previous month" at bounding box center [39, 76] width 5 height 10
select select "7"
click at [156, 52] on input "text" at bounding box center [162, 51] width 92 height 6
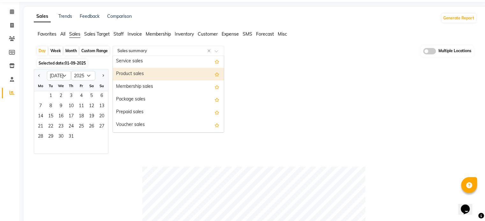
scroll to position [64, 0]
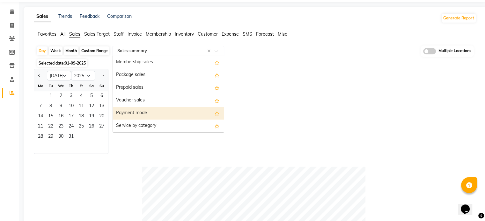
click at [140, 113] on div "Payment mode" at bounding box center [168, 113] width 111 height 13
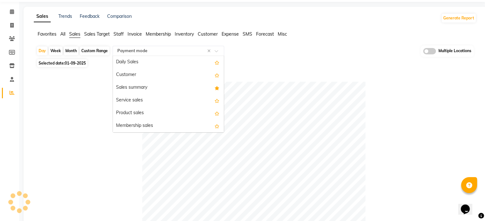
click at [167, 48] on input "text" at bounding box center [162, 51] width 92 height 6
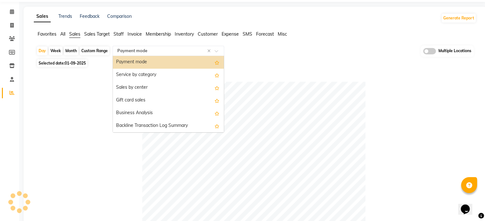
click at [214, 61] on icon "Options list" at bounding box center [216, 63] width 5 height 4
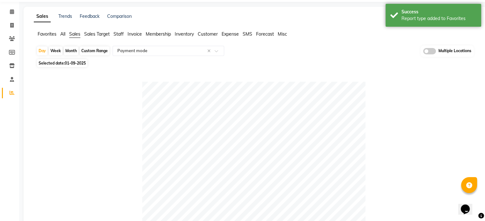
click at [63, 64] on span "Selected date: [DATE]" at bounding box center [62, 63] width 50 height 8
select select "9"
select select "2025"
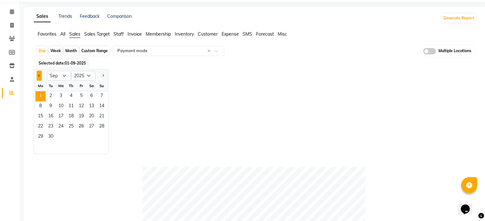
click at [40, 72] on button "Previous month" at bounding box center [39, 76] width 5 height 10
select select "8"
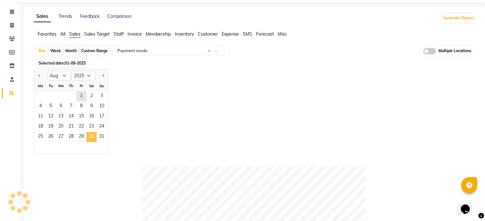
click at [89, 137] on span "30" at bounding box center [91, 137] width 10 height 10
click at [162, 83] on div "Jan Feb Mar Apr May Jun [DATE] Aug Sep Oct Nov [DATE] 2016 2017 2018 2019 2020 …" at bounding box center [255, 111] width 442 height 85
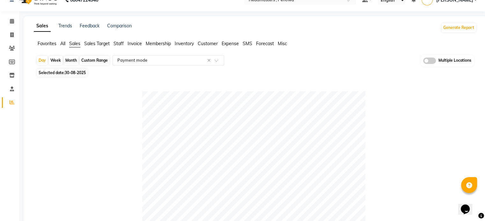
scroll to position [11, 0]
click at [71, 45] on span "Sales" at bounding box center [74, 44] width 11 height 6
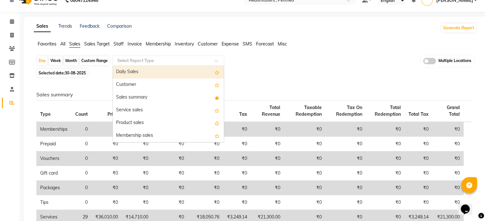
click at [136, 56] on div "Select Report Type" at bounding box center [167, 61] width 111 height 10
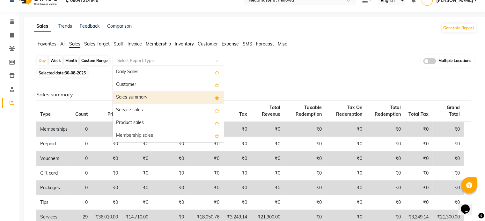
click at [142, 99] on div "Sales summary" at bounding box center [168, 97] width 111 height 13
select select "full_report"
select select "csv"
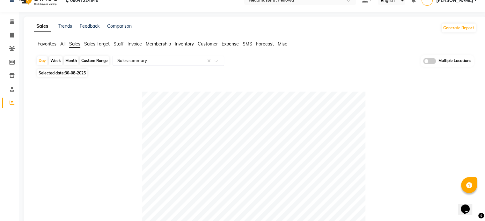
click at [78, 76] on span "Selected date: [DATE]" at bounding box center [62, 73] width 50 height 8
select select "8"
select select "2025"
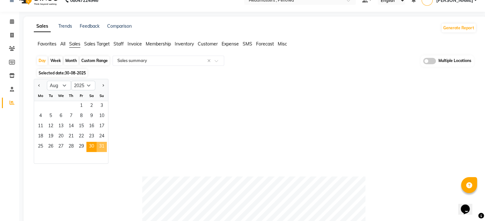
click at [101, 145] on span "31" at bounding box center [102, 147] width 10 height 10
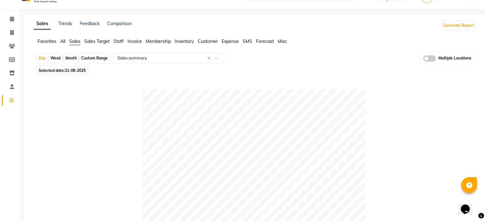
scroll to position [0, 0]
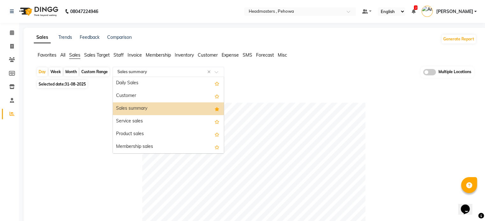
click at [147, 72] on input "text" at bounding box center [162, 72] width 92 height 6
click at [144, 110] on div "Sales summary" at bounding box center [168, 109] width 111 height 13
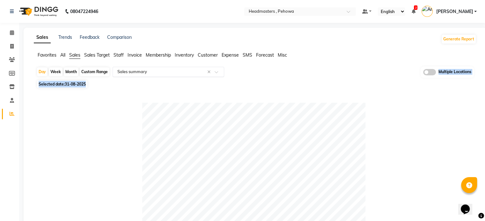
drag, startPoint x: 167, startPoint y: 79, endPoint x: 166, endPoint y: 75, distance: 3.9
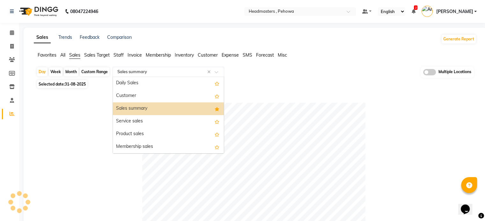
click at [166, 75] on div "Select Report Type × Sales summary ×" at bounding box center [167, 72] width 111 height 10
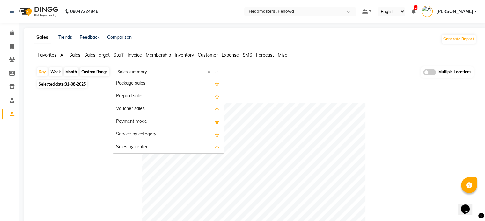
scroll to position [76, 0]
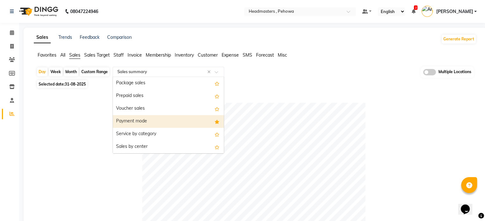
click at [163, 115] on div "Payment mode" at bounding box center [168, 121] width 111 height 13
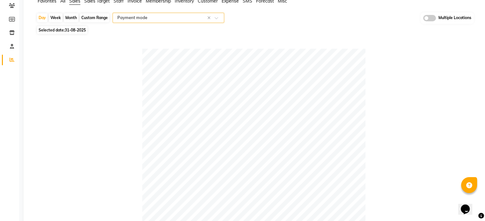
scroll to position [55, 0]
click at [159, 21] on ng-select "Select Report Type × Payment mode ×" at bounding box center [167, 17] width 111 height 10
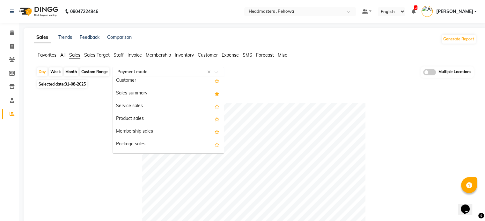
scroll to position [0, 0]
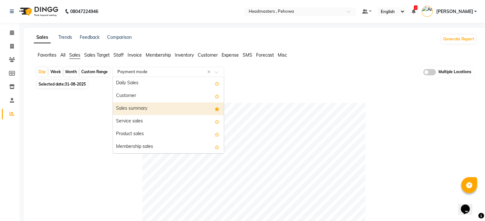
click at [145, 106] on div "Sales summary" at bounding box center [168, 109] width 111 height 13
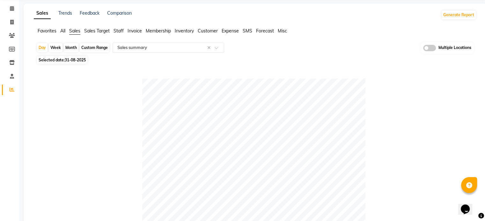
scroll to position [23, 0]
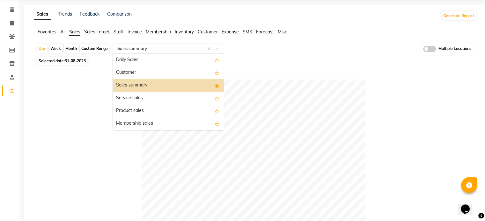
click at [168, 49] on input "text" at bounding box center [162, 49] width 92 height 6
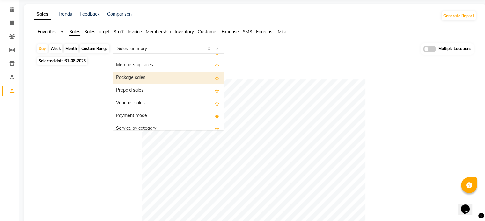
scroll to position [76, 0]
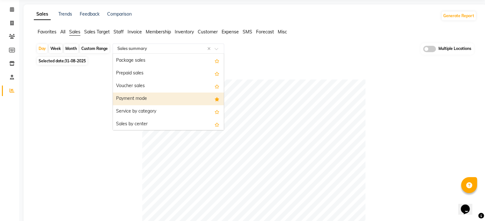
click at [161, 94] on div "Payment mode" at bounding box center [168, 99] width 111 height 13
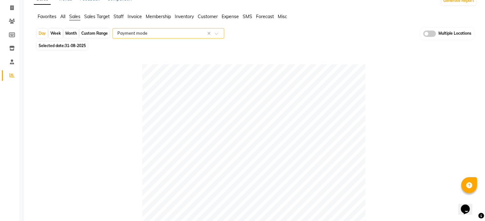
scroll to position [0, 0]
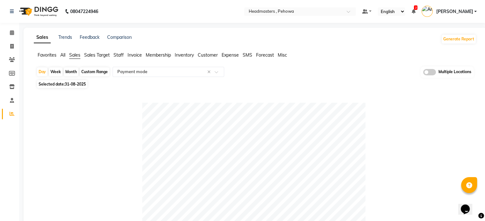
click at [72, 36] on div "Sales Trends Feedback Comparison" at bounding box center [83, 39] width 98 height 10
click at [65, 37] on link "Trends" at bounding box center [65, 37] width 14 height 6
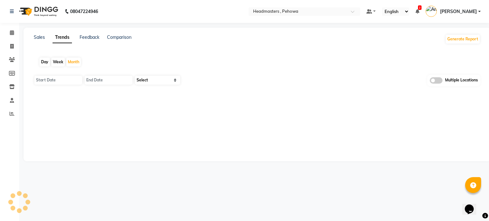
type input "01-09-2025"
type input "[DATE]"
select select "by_client"
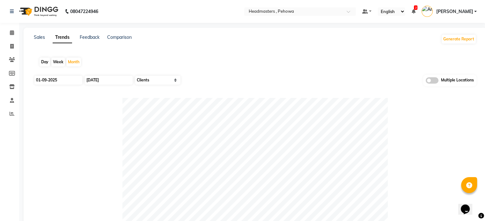
click at [43, 61] on div "Day" at bounding box center [45, 62] width 11 height 9
type input "01-09-2025"
click at [66, 83] on input "01-09-2025" at bounding box center [58, 80] width 48 height 9
select select "9"
select select "2025"
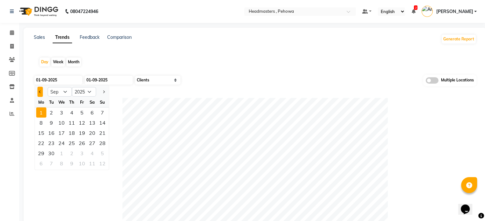
click at [42, 93] on button "Previous month" at bounding box center [39, 92] width 5 height 10
select select "8"
click at [90, 153] on div "30" at bounding box center [92, 153] width 10 height 10
type input "30-08-2025"
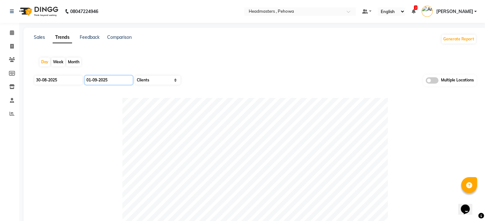
click at [108, 77] on input "01-09-2025" at bounding box center [109, 80] width 48 height 9
select select "9"
select select "2025"
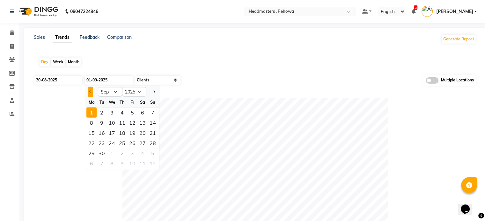
click at [89, 93] on button "Previous month" at bounding box center [90, 92] width 5 height 10
select select "8"
click at [145, 153] on div "30" at bounding box center [142, 153] width 10 height 10
type input "30-08-2025"
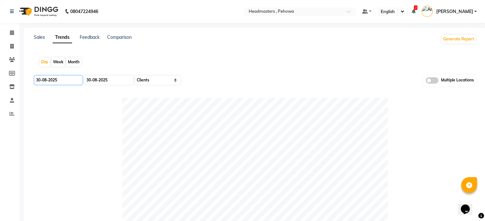
click at [72, 80] on input "30-08-2025" at bounding box center [58, 80] width 48 height 9
select select "8"
select select "2025"
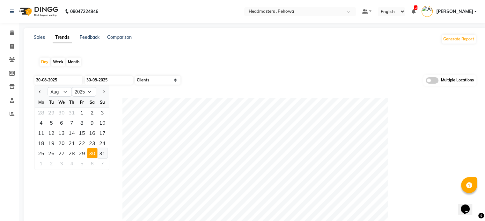
click at [104, 153] on div "31" at bounding box center [102, 153] width 10 height 10
type input "31-08-2025"
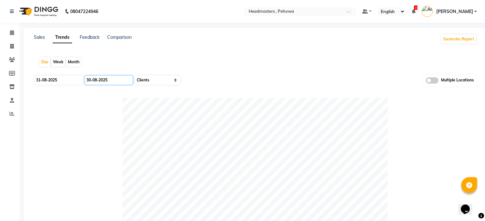
click at [112, 77] on input "30-08-2025" at bounding box center [109, 80] width 48 height 9
select select "8"
select select "2025"
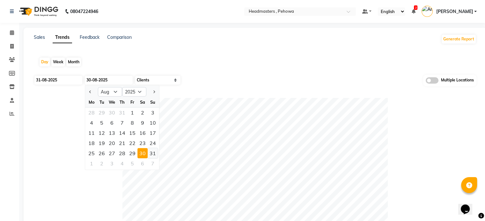
click at [150, 155] on div "31" at bounding box center [152, 153] width 10 height 10
type input "31-08-2025"
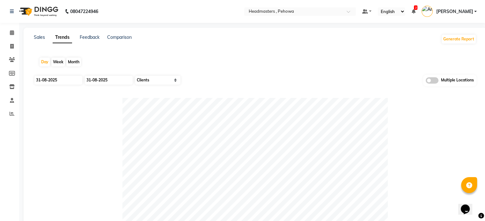
click at [41, 41] on div "Sales" at bounding box center [39, 39] width 11 height 10
click at [40, 37] on link "Sales" at bounding box center [39, 37] width 11 height 6
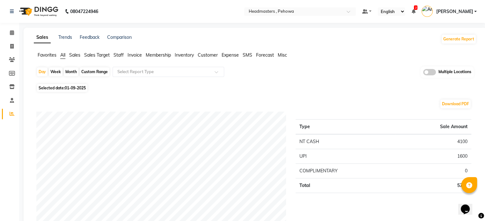
click at [47, 55] on span "Favorites" at bounding box center [47, 55] width 19 height 6
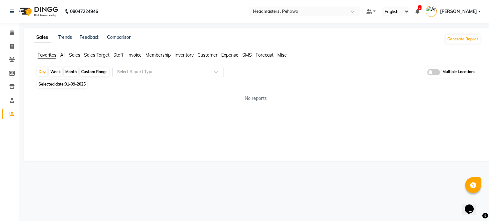
click at [147, 70] on input "text" at bounding box center [162, 72] width 92 height 6
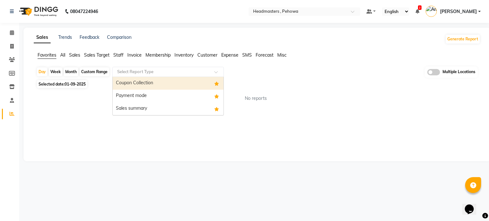
click at [147, 84] on div "Coupon Collection" at bounding box center [168, 83] width 111 height 13
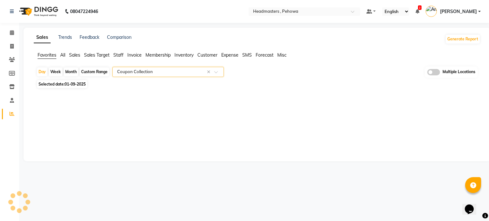
select select "full_report"
select select "csv"
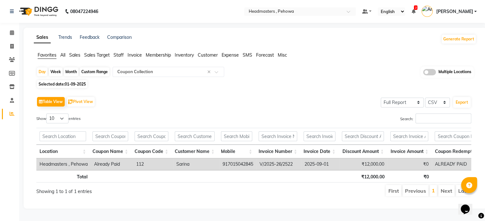
click at [75, 84] on span "01-09-2025" at bounding box center [75, 84] width 21 height 5
select select "9"
select select "2025"
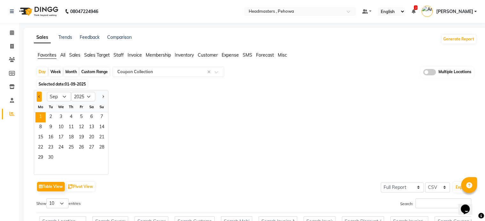
click at [41, 96] on button "Previous month" at bounding box center [39, 97] width 5 height 10
select select "8"
click at [100, 158] on span "31" at bounding box center [102, 158] width 10 height 10
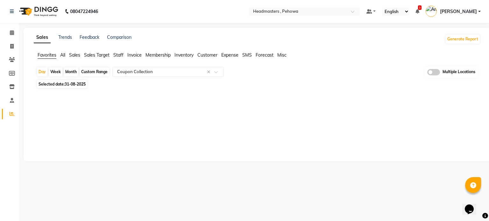
click at [324, 18] on nav "08047224946 Select Location × Headmasters , Pehowa Default Panel My Panel Engli…" at bounding box center [244, 11] width 489 height 23
click at [322, 11] on input "text" at bounding box center [298, 12] width 92 height 6
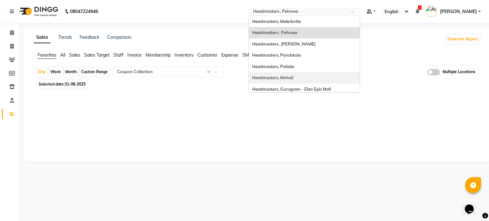
click at [293, 77] on span "Headmasters, Mohali" at bounding box center [272, 77] width 41 height 5
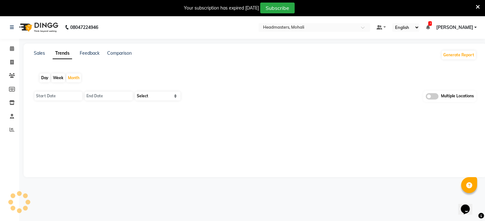
type input "01-09-2025"
type input "[DATE]"
select select "by_client"
click at [44, 78] on div "Day" at bounding box center [45, 78] width 11 height 9
type input "01-09-2025"
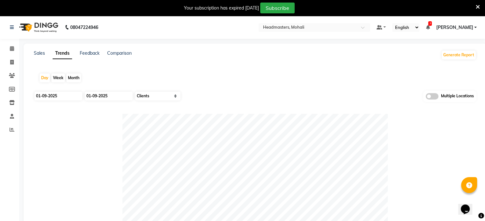
click at [61, 101] on div "[DATE] [DATE] Select Sales Clients Multiple Locations" at bounding box center [255, 99] width 442 height 16
click at [62, 96] on input "01-09-2025" at bounding box center [58, 96] width 48 height 9
select select "9"
select select "2025"
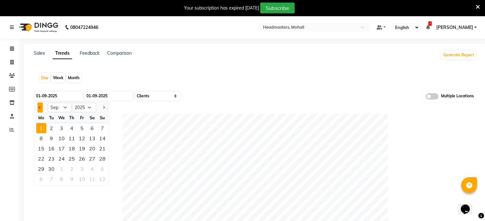
click at [38, 106] on button "Previous month" at bounding box center [39, 108] width 5 height 10
select select "8"
click at [93, 169] on div "30" at bounding box center [92, 169] width 10 height 10
type input "30-08-2025"
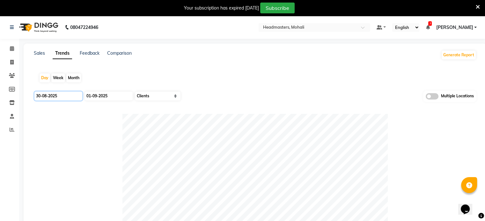
click at [61, 97] on input "30-08-2025" at bounding box center [58, 96] width 48 height 9
select select "8"
select select "2025"
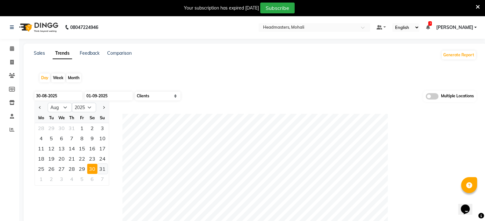
click at [101, 169] on div "31" at bounding box center [102, 169] width 10 height 10
type input "31-08-2025"
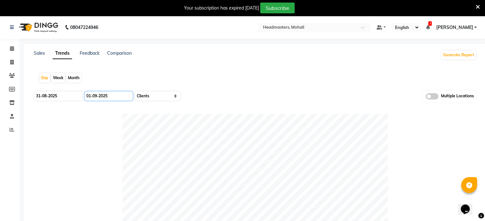
click at [111, 97] on input "01-09-2025" at bounding box center [109, 96] width 48 height 9
select select "9"
select select "2025"
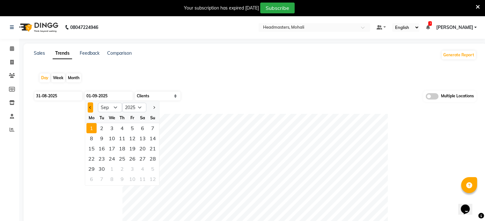
click at [88, 105] on button "Previous month" at bounding box center [90, 108] width 5 height 10
select select "8"
click at [149, 165] on div "31" at bounding box center [152, 169] width 10 height 10
type input "31-08-2025"
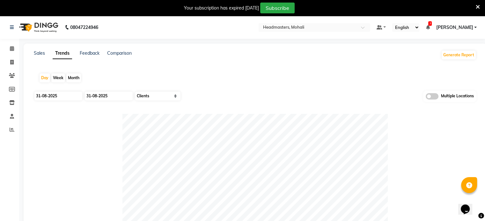
click at [190, 75] on div "Day Week Month" at bounding box center [255, 78] width 442 height 20
click at [38, 52] on link "Sales" at bounding box center [39, 53] width 11 height 6
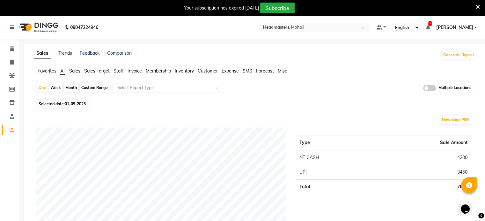
click at [50, 74] on span "Favorites" at bounding box center [47, 71] width 19 height 6
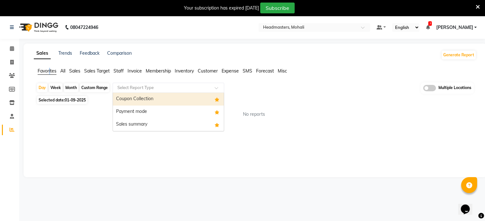
click at [176, 87] on input "text" at bounding box center [162, 88] width 92 height 6
click at [157, 99] on div "Coupon Collection" at bounding box center [168, 99] width 111 height 13
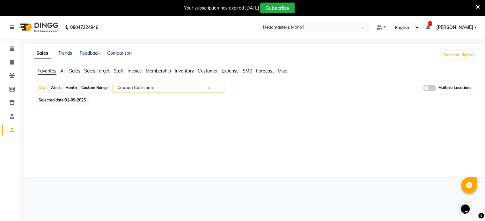
click at [61, 107] on div at bounding box center [253, 111] width 445 height 10
click at [62, 101] on span "Selected date: [DATE]" at bounding box center [62, 100] width 50 height 8
select select "9"
select select "2025"
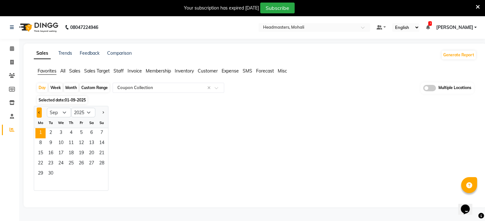
click at [37, 112] on button "Previous month" at bounding box center [39, 113] width 5 height 10
select select "8"
click at [106, 176] on span "31" at bounding box center [102, 174] width 10 height 10
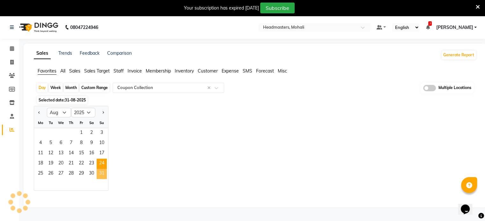
select select "full_report"
select select "csv"
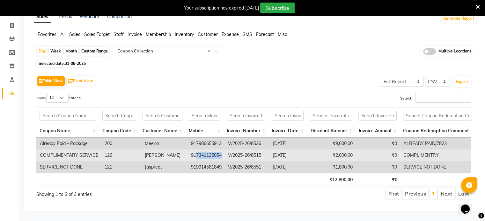
drag, startPoint x: 196, startPoint y: 144, endPoint x: 226, endPoint y: 147, distance: 30.1
click at [226, 150] on tr "Headmasters, Mohali COMPLIMENTARY SERVICE 126 Jatinder Kaur 917341135054 V/2025…" at bounding box center [232, 156] width 490 height 12
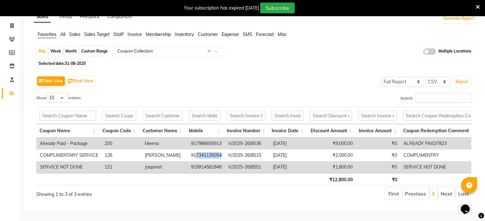
copy td "7341135054"
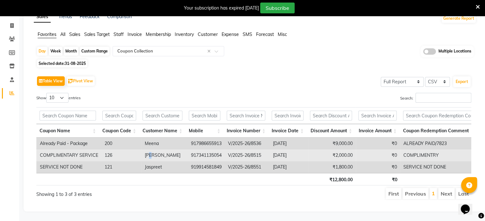
click at [148, 150] on td "[PERSON_NAME]" at bounding box center [164, 156] width 46 height 12
drag, startPoint x: 143, startPoint y: 145, endPoint x: 226, endPoint y: 146, distance: 82.8
click at [226, 150] on tr "Headmasters, Mohali COMPLIMENTARY SERVICE 126 Jatinder Kaur 917341135054 V/2025…" at bounding box center [232, 156] width 490 height 12
click at [252, 150] on td "V/2025-26/8515" at bounding box center [247, 156] width 45 height 12
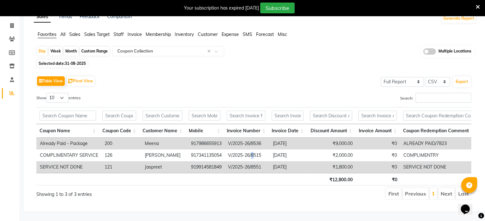
click at [157, 163] on td "Jaspreet" at bounding box center [164, 168] width 46 height 12
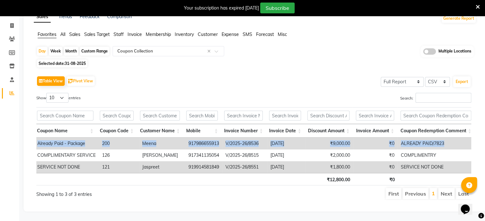
scroll to position [0, 55]
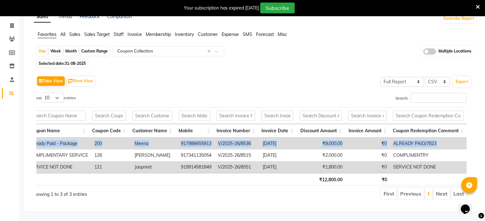
drag, startPoint x: 37, startPoint y: 144, endPoint x: 485, endPoint y: 147, distance: 447.3
click at [484, 147] on html "08047224946 Select Location × Headmasters, Mohali Default Panel My Panel Englis…" at bounding box center [242, 73] width 485 height 221
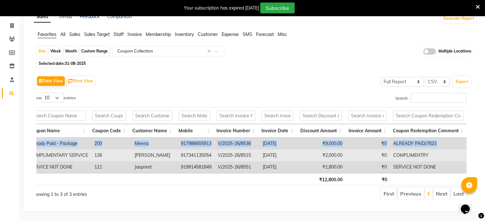
copy table "Location Coupon Name Coupon Code Customer Name Mobile Invoice Number Invoice Da…"
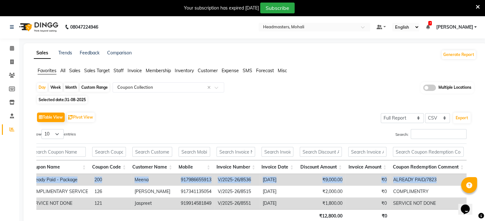
scroll to position [0, 0]
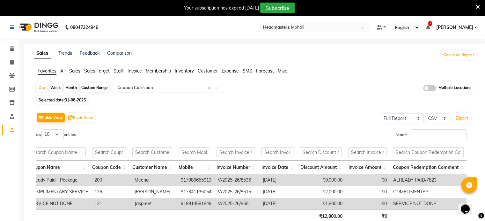
click at [163, 97] on div "Selected date: 31-08-2025" at bounding box center [256, 100] width 440 height 7
click at [321, 26] on input "text" at bounding box center [308, 28] width 92 height 6
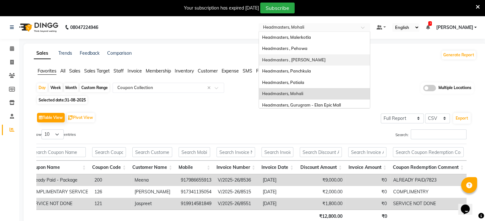
click at [315, 57] on span "Headmasters , [PERSON_NAME]" at bounding box center [293, 59] width 63 height 5
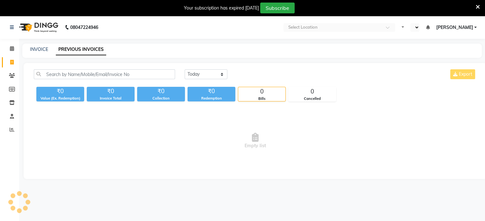
select select "en"
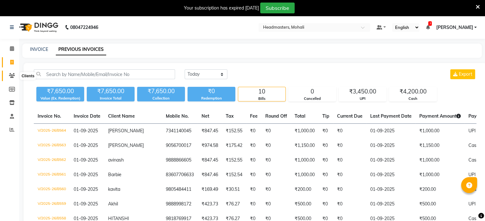
drag, startPoint x: 13, startPoint y: 75, endPoint x: 20, endPoint y: 72, distance: 8.0
click at [13, 76] on icon at bounding box center [12, 75] width 6 height 5
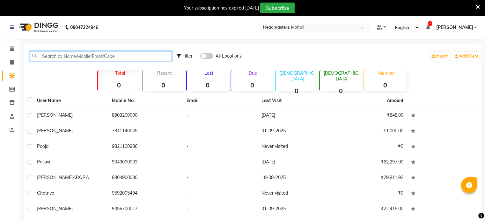
click at [56, 55] on input "text" at bounding box center [101, 56] width 142 height 10
paste input "7341135054"
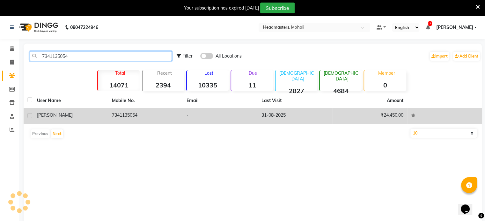
type input "7341135054"
click at [57, 115] on span "Jatinder Kaur" at bounding box center [55, 115] width 36 height 6
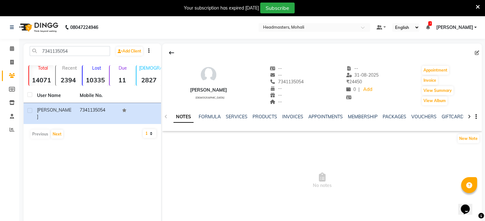
click at [291, 114] on div "INVOICES" at bounding box center [292, 117] width 21 height 7
click at [291, 116] on link "INVOICES" at bounding box center [292, 117] width 21 height 6
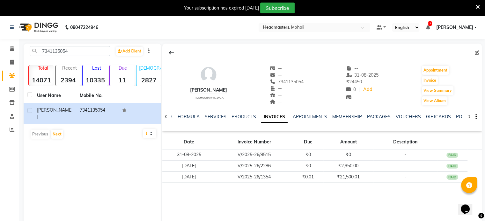
click at [331, 151] on td "₹0" at bounding box center [348, 155] width 50 height 11
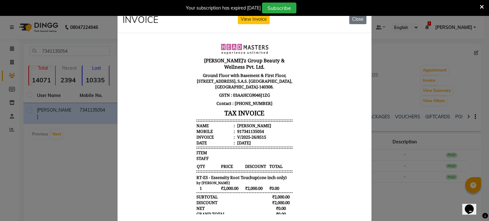
click at [396, 180] on ngb-modal-window "INVOICE View Invoice Close" at bounding box center [244, 110] width 489 height 221
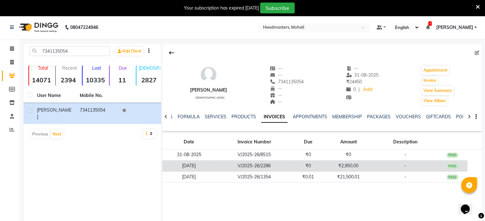
click at [381, 166] on td "-" at bounding box center [405, 166] width 64 height 11
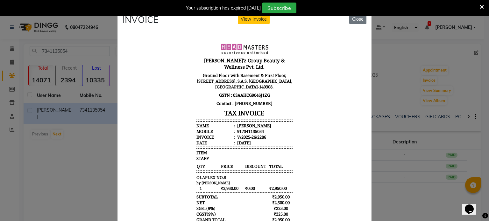
click at [393, 190] on ngb-modal-window "INVOICE View Invoice Close" at bounding box center [244, 110] width 489 height 221
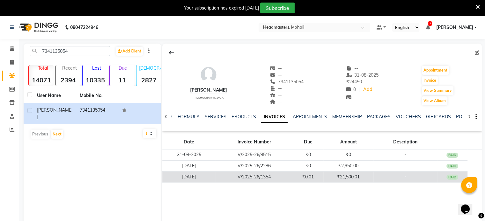
click at [387, 175] on td "-" at bounding box center [405, 177] width 64 height 11
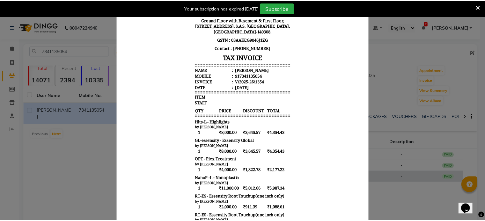
scroll to position [85, 0]
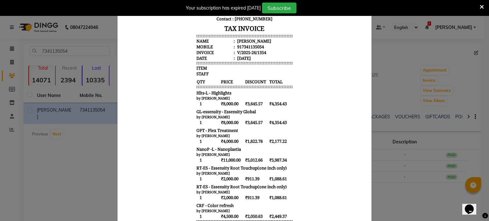
click at [387, 186] on ngb-modal-window "INVOICE View Invoice Close" at bounding box center [244, 110] width 489 height 221
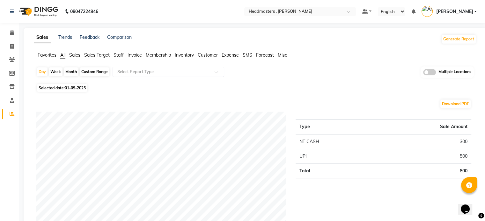
click at [72, 55] on span "Sales" at bounding box center [74, 55] width 11 height 6
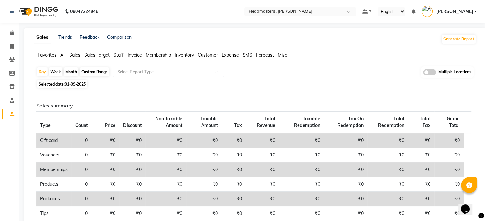
click at [173, 71] on input "text" at bounding box center [162, 72] width 92 height 6
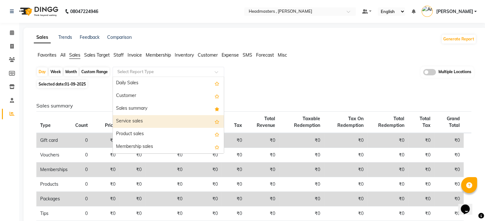
click at [155, 111] on div "Sales summary" at bounding box center [168, 109] width 111 height 13
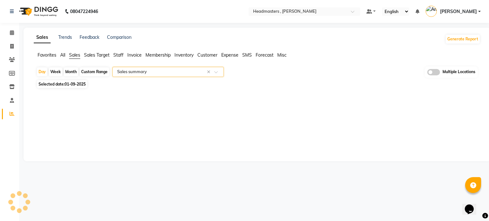
select select "full_report"
select select "csv"
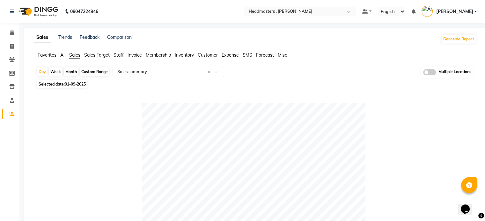
click at [68, 87] on span "01-09-2025" at bounding box center [75, 84] width 21 height 5
select select "9"
select select "2025"
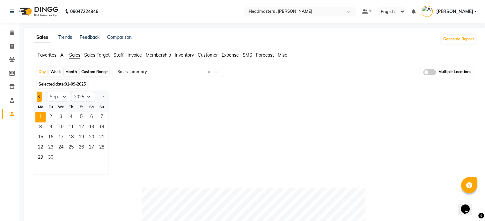
click at [39, 97] on span "Previous month" at bounding box center [39, 96] width 2 height 2
select select "8"
click at [92, 159] on span "30" at bounding box center [91, 158] width 10 height 10
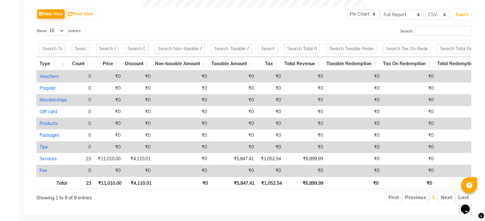
scroll to position [331, 0]
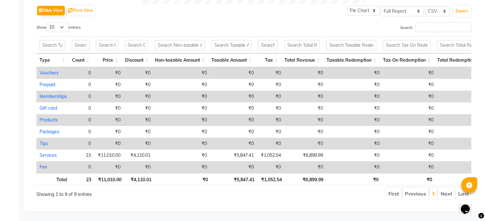
click at [155, 22] on div "Show 10 25 50 100 entries" at bounding box center [142, 28] width 212 height 12
click at [145, 22] on div "Show 10 25 50 100 entries" at bounding box center [142, 28] width 212 height 12
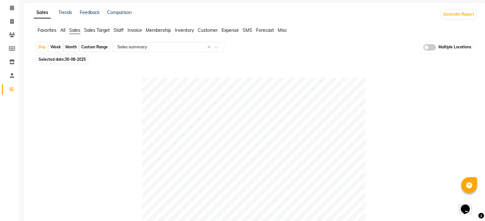
scroll to position [0, 0]
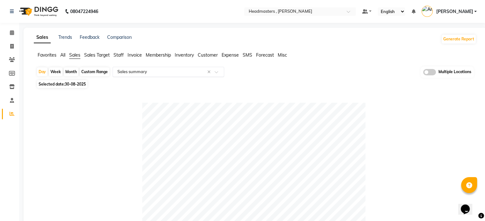
click at [128, 69] on input "text" at bounding box center [162, 72] width 92 height 6
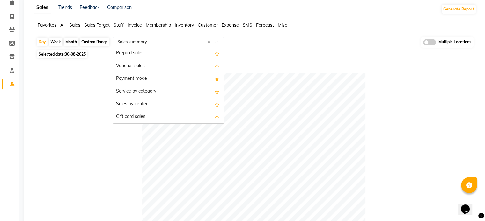
scroll to position [21, 0]
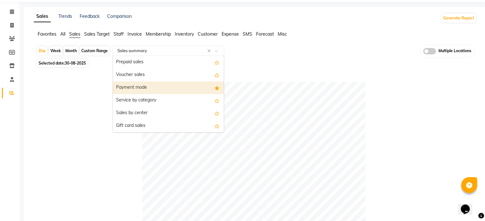
click at [183, 86] on div "Payment mode" at bounding box center [168, 88] width 111 height 13
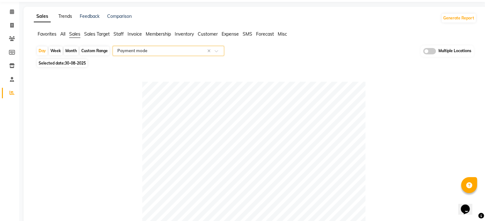
click at [63, 14] on link "Trends" at bounding box center [65, 16] width 14 height 6
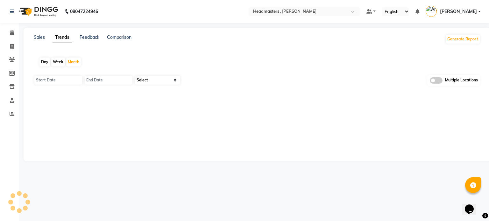
type input "01-09-2025"
type input "[DATE]"
select select "by_client"
click at [41, 59] on div "Day" at bounding box center [45, 62] width 11 height 9
type input "01-09-2025"
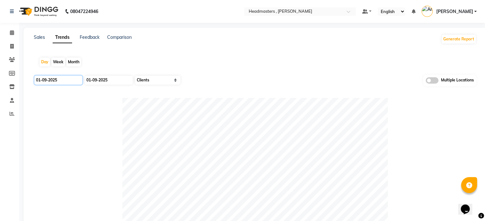
click at [64, 81] on input "01-09-2025" at bounding box center [58, 80] width 48 height 9
select select "9"
select select "2025"
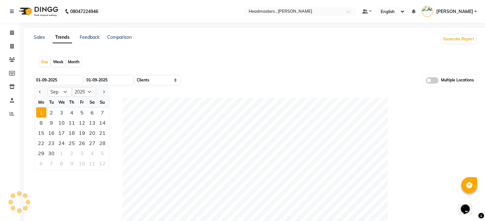
click at [36, 91] on div at bounding box center [41, 92] width 13 height 10
click at [41, 93] on button "Previous month" at bounding box center [39, 92] width 5 height 10
select select "8"
click at [95, 155] on div "30" at bounding box center [92, 153] width 10 height 10
type input "30-08-2025"
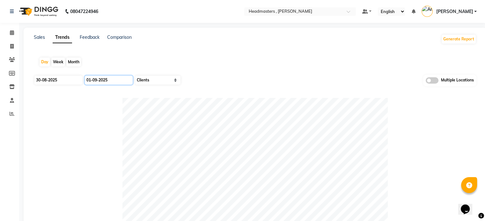
click at [104, 78] on input "01-09-2025" at bounding box center [109, 80] width 48 height 9
select select "9"
select select "2025"
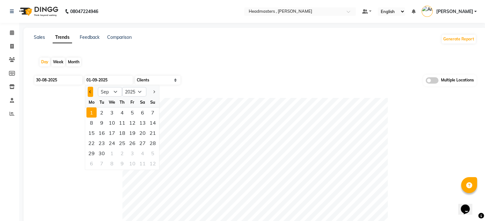
click at [89, 90] on button "Previous month" at bounding box center [90, 92] width 5 height 10
select select "8"
click at [143, 154] on div "30" at bounding box center [142, 153] width 10 height 10
type input "30-08-2025"
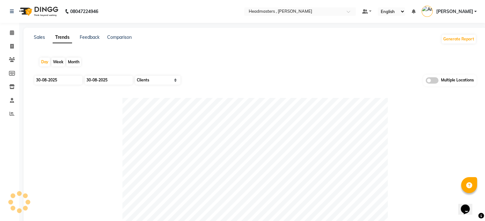
click at [65, 117] on div at bounding box center [255, 164] width 442 height 133
click at [41, 36] on link "Sales" at bounding box center [39, 37] width 11 height 6
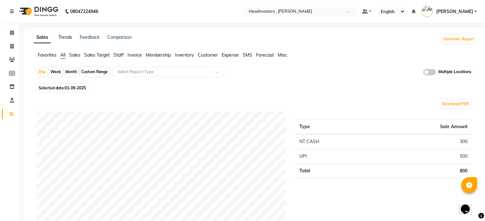
click at [66, 38] on link "Trends" at bounding box center [65, 37] width 14 height 6
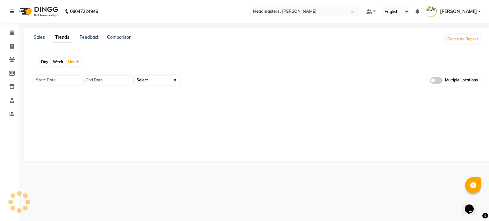
type input "01-09-2025"
type input "[DATE]"
select select "by_client"
click at [39, 40] on link "Sales" at bounding box center [39, 37] width 11 height 6
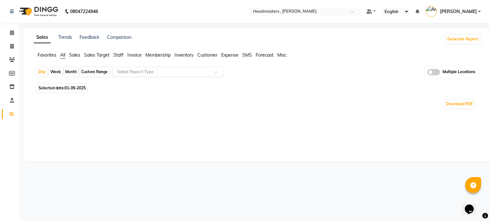
click at [133, 68] on div "Select Report Type" at bounding box center [167, 72] width 111 height 10
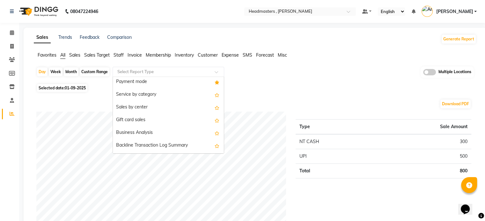
scroll to position [127, 0]
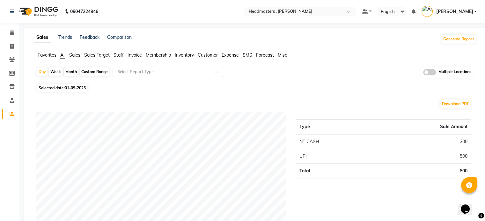
click at [46, 57] on span "Favorites" at bounding box center [47, 55] width 19 height 6
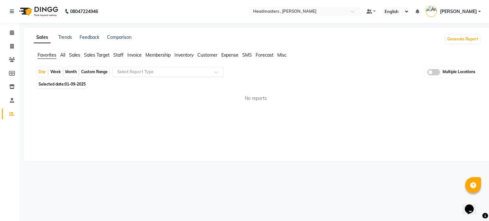
click at [146, 70] on input "text" at bounding box center [162, 72] width 92 height 6
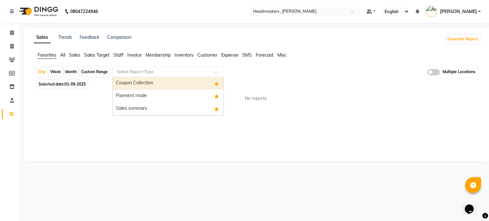
click at [143, 83] on div "Coupon Collection" at bounding box center [168, 83] width 111 height 13
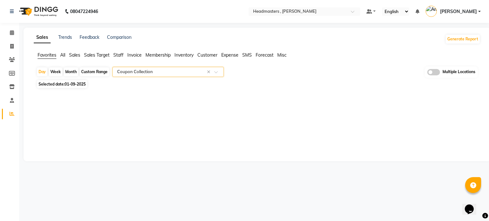
click at [47, 82] on span "Selected date: [DATE]" at bounding box center [62, 84] width 50 height 8
select select "9"
select select "2025"
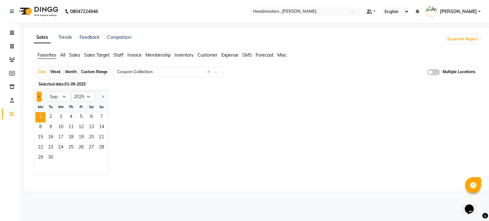
click at [41, 96] on button "Previous month" at bounding box center [39, 97] width 5 height 10
select select "8"
click at [92, 158] on span "30" at bounding box center [91, 158] width 10 height 10
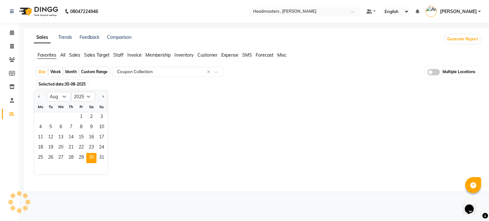
click at [173, 127] on div "Jan Feb Mar Apr May Jun Jul Aug Sep Oct Nov Dec 2015 2016 2017 2018 2019 2020 2…" at bounding box center [257, 132] width 447 height 85
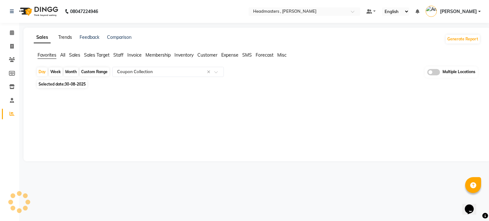
click at [64, 35] on link "Trends" at bounding box center [65, 37] width 14 height 6
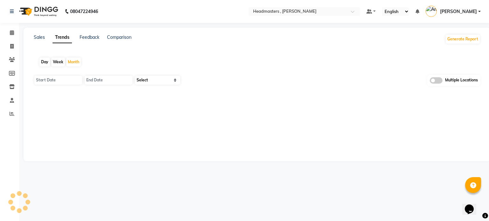
type input "01-09-2025"
type input "30-09-2025"
select select "by_client"
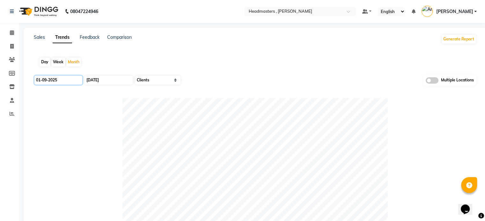
click at [59, 83] on input "01-09-2025" at bounding box center [58, 80] width 48 height 9
select select "9"
select select "2025"
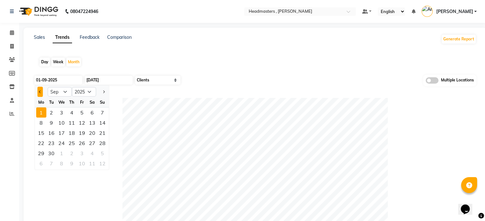
click at [42, 92] on button "Previous month" at bounding box center [39, 92] width 5 height 10
select select "8"
click at [103, 154] on div "31" at bounding box center [102, 153] width 10 height 10
type input "01-08-2025"
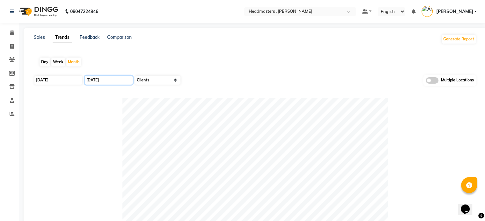
click at [111, 78] on input "30-09-2025" at bounding box center [109, 80] width 48 height 9
select select "9"
select select "2025"
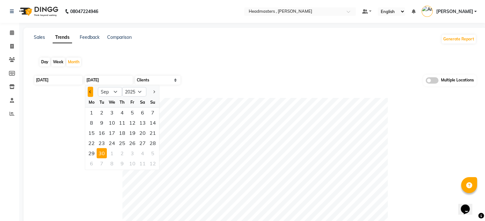
click at [92, 89] on button "Previous month" at bounding box center [90, 92] width 5 height 10
select select "8"
click at [152, 155] on div "31" at bounding box center [152, 153] width 10 height 10
type input "31-08-2025"
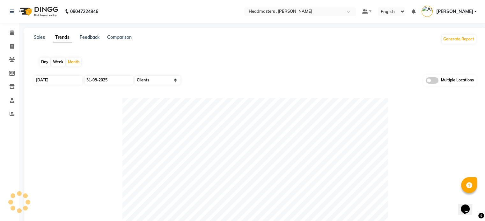
click at [88, 140] on div at bounding box center [255, 164] width 442 height 133
click at [63, 77] on input "01-08-2025" at bounding box center [58, 80] width 48 height 9
select select "8"
select select "2025"
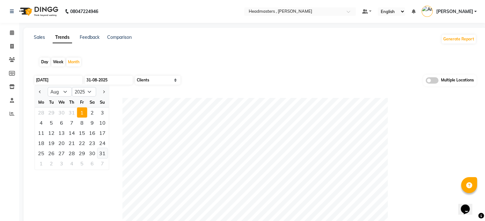
click at [104, 153] on div "31" at bounding box center [102, 153] width 10 height 10
type input "01-08-2025"
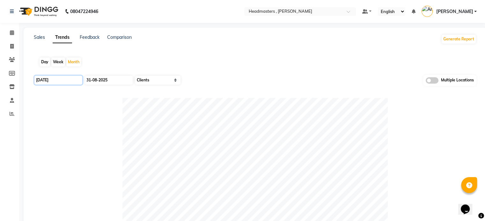
click at [76, 79] on input "01-08-2025" at bounding box center [58, 80] width 48 height 9
select select "8"
select select "2025"
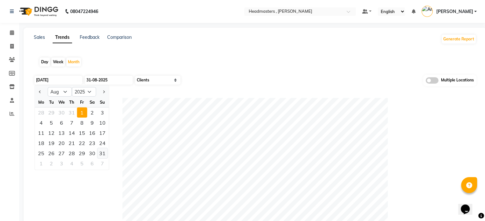
click at [102, 154] on div "31" at bounding box center [102, 153] width 10 height 10
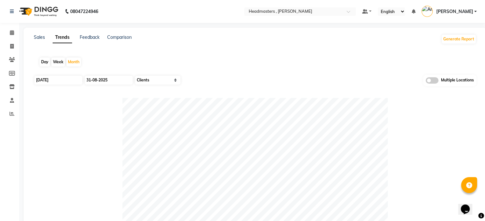
click at [44, 65] on div "Day" at bounding box center [45, 62] width 11 height 9
type input "01-09-2025"
click at [69, 79] on input "01-09-2025" at bounding box center [58, 80] width 48 height 9
select select "9"
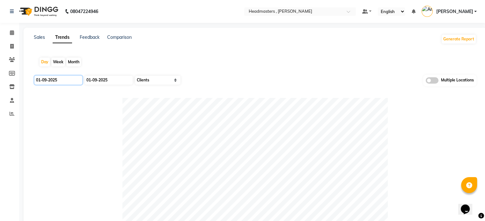
select select "2025"
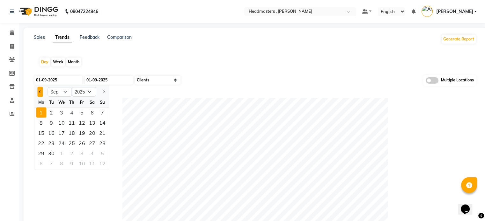
click at [38, 93] on button "Previous month" at bounding box center [39, 92] width 5 height 10
select select "8"
click at [104, 155] on div "31" at bounding box center [102, 153] width 10 height 10
type input "31-08-2025"
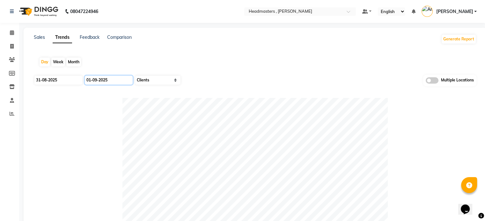
click at [123, 77] on input "01-09-2025" at bounding box center [109, 80] width 48 height 9
select select "9"
select select "2025"
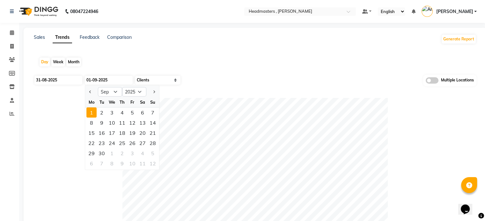
click at [88, 86] on div "Jan Feb Mar Apr May Jun Jul Aug Sep Oct Nov Dec 2015 2016 2017 2018 2019 2020 2…" at bounding box center [122, 91] width 74 height 11
click at [91, 96] on button "Previous month" at bounding box center [90, 92] width 5 height 10
select select "8"
click at [150, 155] on div "31" at bounding box center [152, 153] width 10 height 10
type input "31-08-2025"
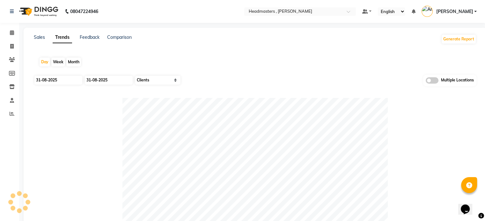
click at [90, 127] on div at bounding box center [255, 164] width 442 height 133
click at [37, 33] on div "Sales Trends Feedback Comparison Generate Report Day Week Month 31-08-2025 31-0…" at bounding box center [255, 170] width 463 height 284
click at [39, 42] on div "Sales" at bounding box center [39, 39] width 11 height 10
click at [39, 38] on link "Sales" at bounding box center [39, 37] width 11 height 6
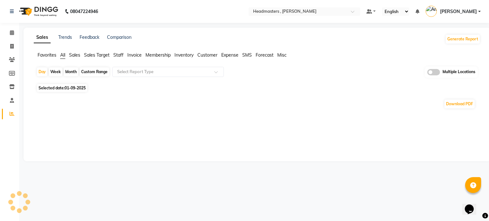
click at [47, 54] on span "Favorites" at bounding box center [47, 55] width 19 height 6
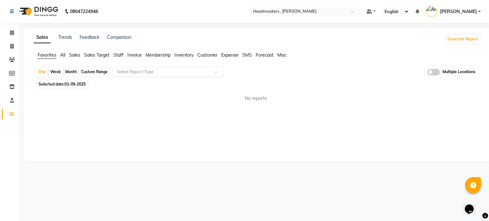
click at [155, 69] on input "text" at bounding box center [162, 72] width 92 height 6
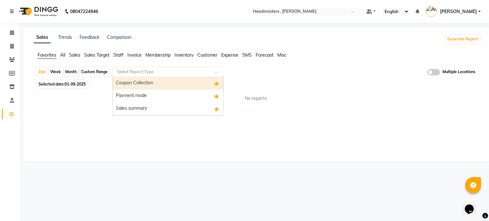
click at [143, 86] on div "Coupon Collection" at bounding box center [168, 83] width 111 height 13
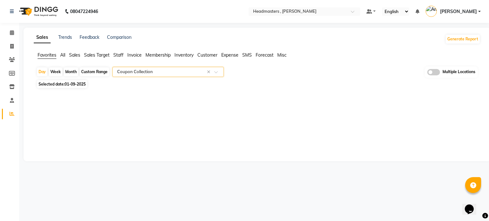
click at [64, 83] on span "Selected date: [DATE]" at bounding box center [62, 84] width 50 height 8
select select "9"
select select "2025"
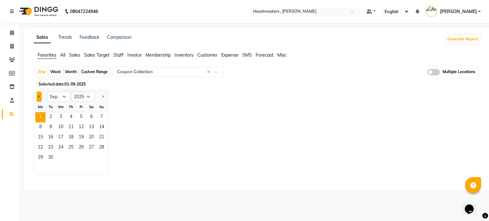
click at [40, 95] on button "Previous month" at bounding box center [39, 97] width 5 height 10
select select "8"
click at [92, 159] on span "30" at bounding box center [91, 158] width 10 height 10
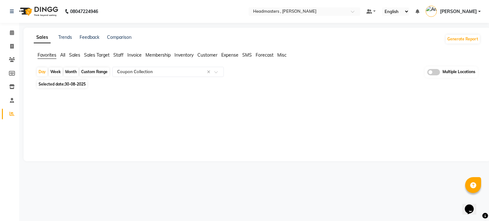
click at [111, 103] on div "Sales Trends Feedback Comparison Generate Report Favorites All Sales Sales Targ…" at bounding box center [257, 95] width 467 height 134
click at [75, 83] on span "30-08-2025" at bounding box center [75, 84] width 21 height 5
select select "8"
select select "2025"
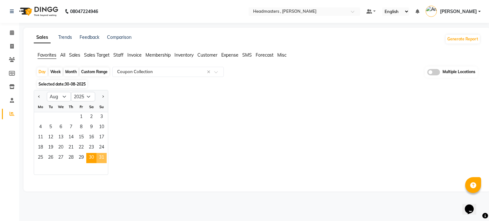
click at [104, 159] on span "31" at bounding box center [102, 158] width 10 height 10
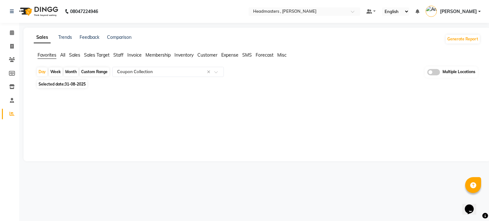
click at [158, 109] on div "Sales Trends Feedback Comparison Generate Report Favorites All Sales Sales Targ…" at bounding box center [257, 95] width 467 height 134
click at [77, 54] on span "Sales" at bounding box center [74, 55] width 11 height 6
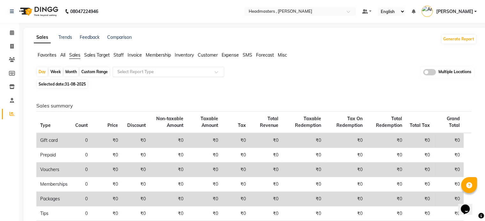
click at [163, 69] on input "text" at bounding box center [162, 72] width 92 height 6
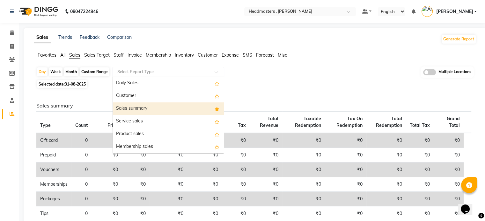
click at [148, 110] on div "Sales summary" at bounding box center [168, 109] width 111 height 13
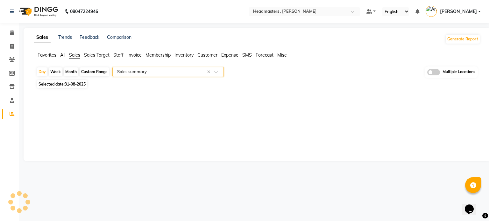
select select "full_report"
select select "csv"
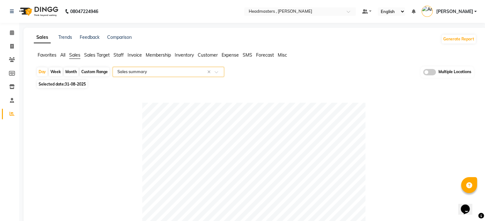
click at [74, 84] on span "31-08-2025" at bounding box center [75, 84] width 21 height 5
select select "8"
select select "2025"
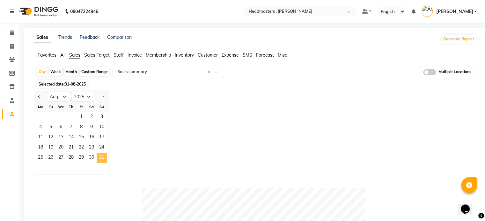
drag, startPoint x: 102, startPoint y: 156, endPoint x: 160, endPoint y: 138, distance: 60.5
click at [101, 156] on span "31" at bounding box center [102, 158] width 10 height 10
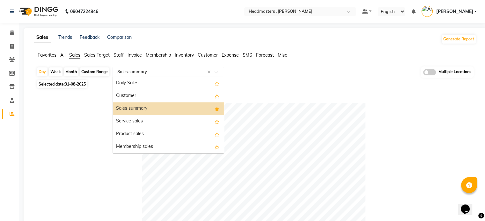
click at [135, 73] on input "text" at bounding box center [162, 72] width 92 height 6
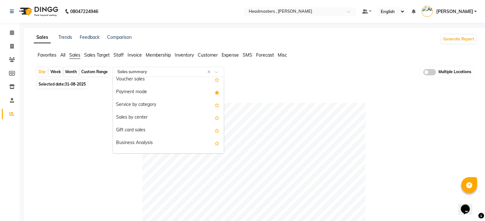
scroll to position [106, 0]
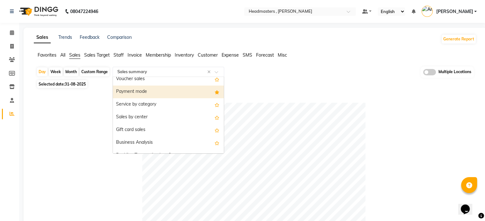
click at [149, 91] on div "Payment mode" at bounding box center [168, 92] width 111 height 13
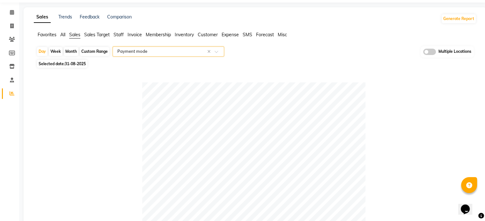
scroll to position [0, 0]
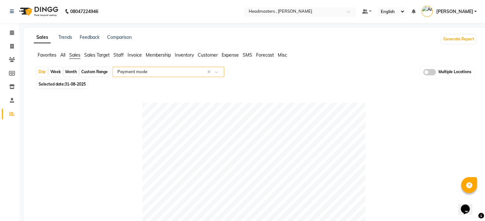
click at [332, 15] on div "Select Location × Headmasters , Sri Muktsar Sahib" at bounding box center [299, 11] width 111 height 9
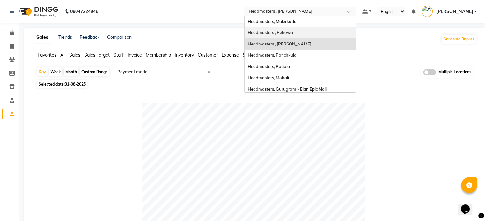
click at [323, 30] on div "Headmasters , Pehowa" at bounding box center [299, 32] width 111 height 11
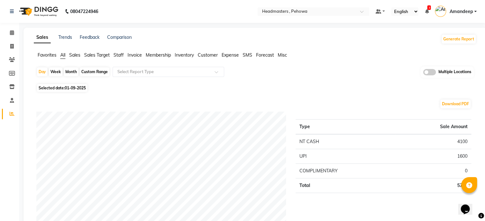
click at [115, 54] on span "Staff" at bounding box center [118, 55] width 10 height 6
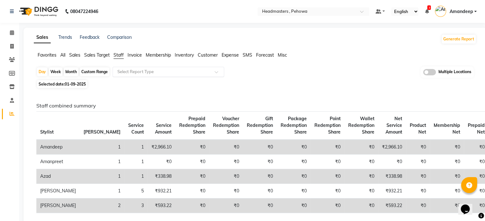
click at [135, 69] on input "text" at bounding box center [162, 72] width 92 height 6
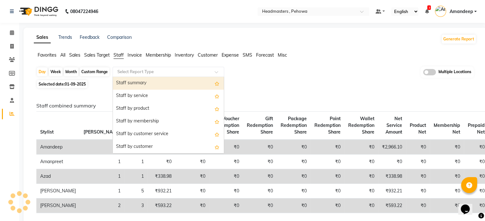
click at [155, 81] on div "Staff summary" at bounding box center [168, 83] width 111 height 13
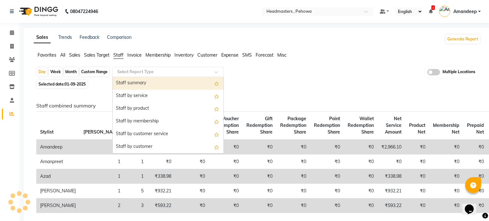
select select "full_report"
select select "csv"
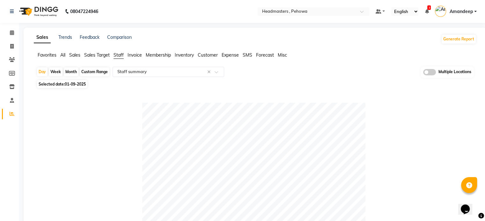
click at [73, 83] on span "01-09-2025" at bounding box center [75, 84] width 21 height 5
select select "9"
select select "2025"
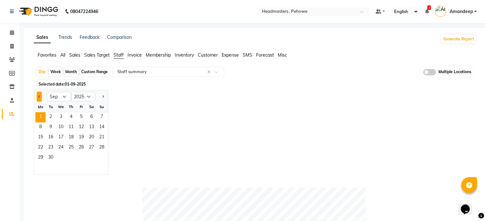
click at [41, 95] on button "Previous month" at bounding box center [39, 97] width 5 height 10
select select "8"
click at [92, 158] on span "30" at bounding box center [91, 158] width 10 height 10
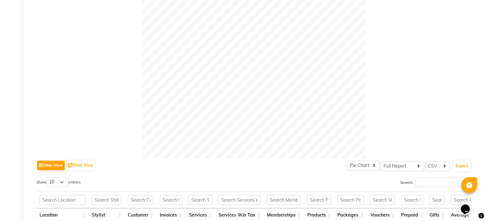
scroll to position [234, 0]
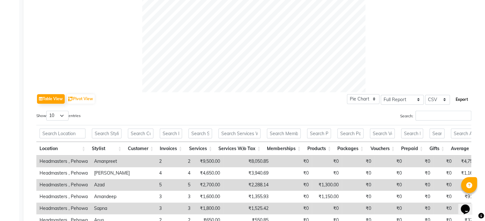
click at [464, 98] on button "Export" at bounding box center [462, 99] width 18 height 11
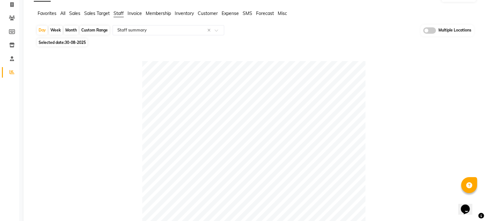
scroll to position [0, 0]
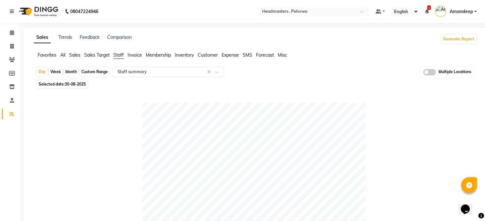
click at [85, 83] on span "30-08-2025" at bounding box center [75, 84] width 21 height 5
select select "8"
select select "2025"
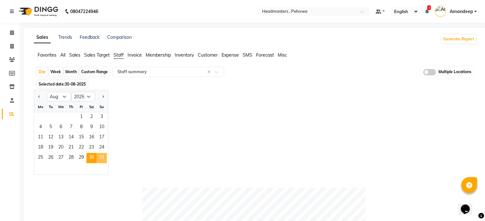
click at [104, 155] on span "31" at bounding box center [102, 158] width 10 height 10
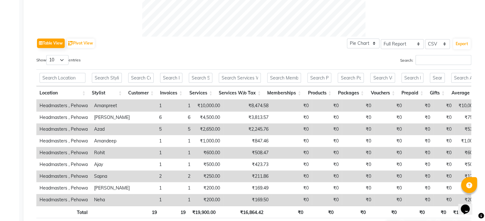
scroll to position [297, 0]
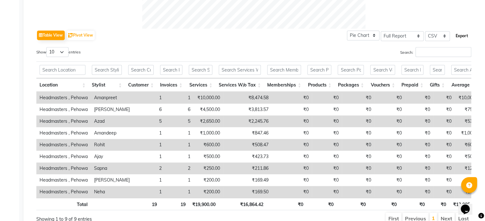
click at [466, 36] on button "Export" at bounding box center [462, 36] width 18 height 11
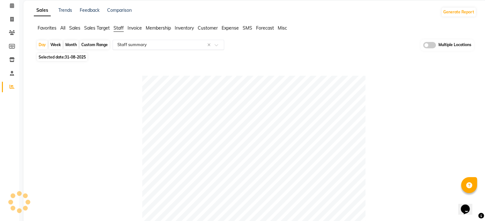
scroll to position [0, 0]
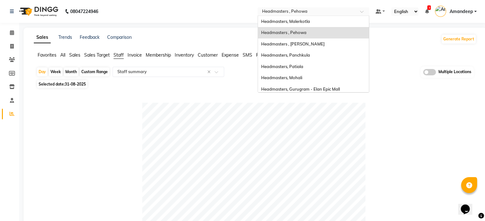
click at [352, 9] on input "text" at bounding box center [307, 12] width 92 height 6
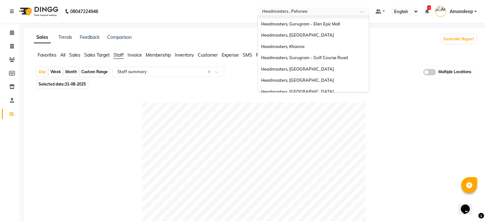
scroll to position [70, 0]
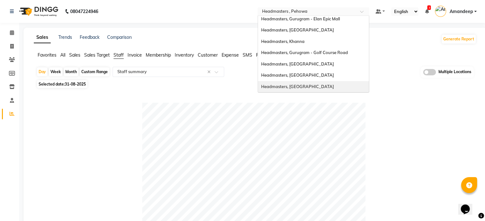
click at [308, 84] on div "Headmasters, [GEOGRAPHIC_DATA]" at bounding box center [313, 86] width 111 height 11
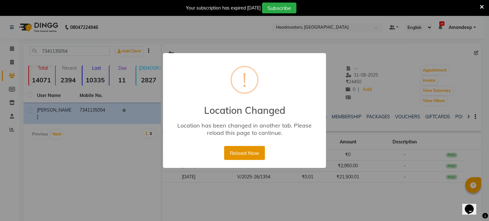
click at [253, 156] on button "Reload Now" at bounding box center [244, 153] width 40 height 14
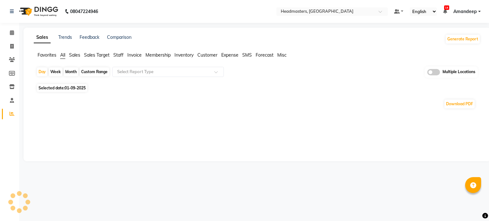
select select "en"
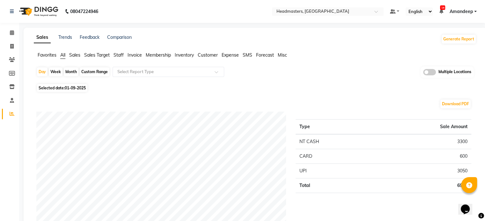
click at [117, 54] on span "Staff" at bounding box center [118, 55] width 10 height 6
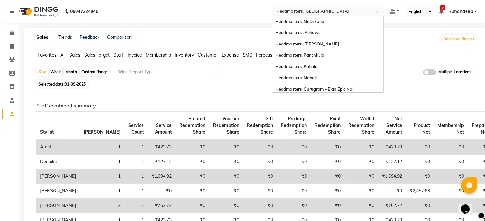
click at [375, 9] on div at bounding box center [327, 12] width 111 height 6
click at [319, 76] on div "Headmasters, Mohali" at bounding box center [327, 77] width 111 height 11
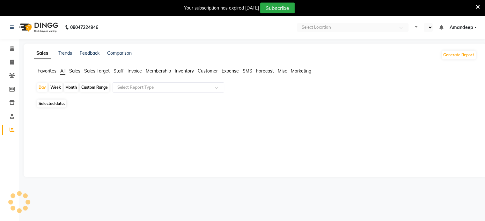
select select "en"
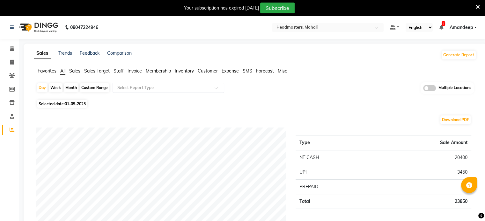
click at [119, 71] on span "Staff" at bounding box center [118, 71] width 10 height 6
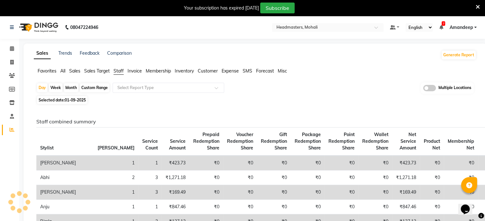
click at [84, 100] on span "01-09-2025" at bounding box center [75, 100] width 21 height 5
select select "9"
select select "2025"
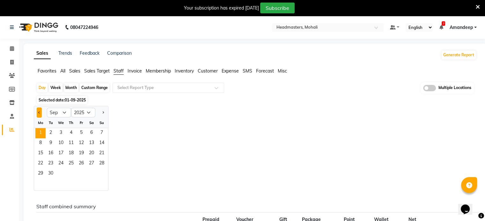
click at [37, 113] on button "Previous month" at bounding box center [39, 113] width 5 height 10
select select "8"
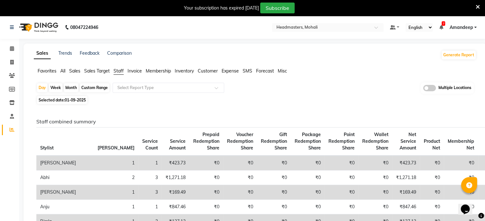
click at [138, 171] on td "1" at bounding box center [149, 163] width 23 height 15
click at [50, 100] on span "Selected date: [DATE]" at bounding box center [62, 100] width 50 height 8
select select "9"
select select "2025"
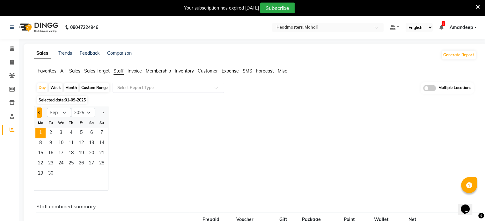
click at [37, 111] on button "Previous month" at bounding box center [39, 113] width 5 height 10
select select "8"
click at [92, 174] on span "30" at bounding box center [91, 174] width 10 height 10
click at [167, 85] on input "text" at bounding box center [162, 88] width 92 height 6
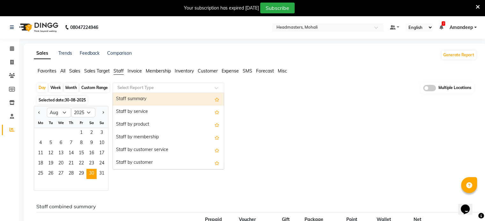
click at [169, 103] on div "Staff summary" at bounding box center [168, 99] width 111 height 13
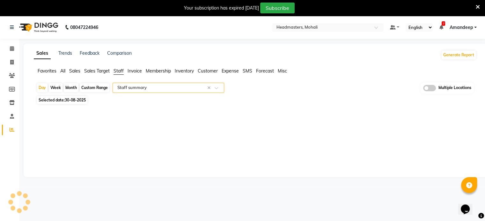
select select "full_report"
select select "csv"
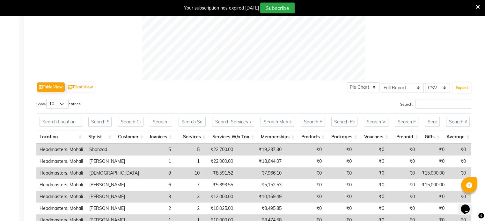
scroll to position [252, 0]
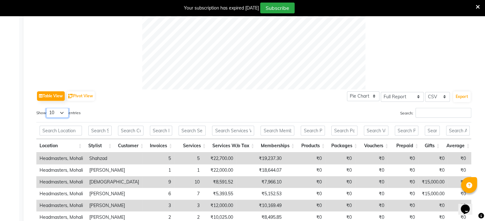
click at [62, 109] on select "10 25 50 100" at bounding box center [57, 113] width 22 height 10
select select "100"
click at [47, 108] on select "10 25 50 100" at bounding box center [57, 113] width 22 height 10
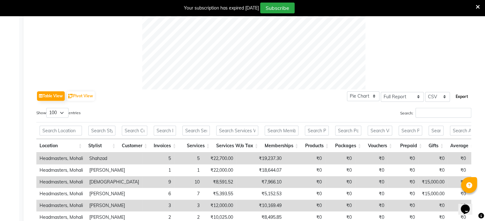
click at [458, 99] on button "Export" at bounding box center [462, 96] width 18 height 11
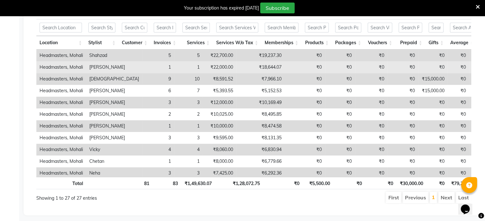
scroll to position [363, 0]
